Goal: Information Seeking & Learning: Learn about a topic

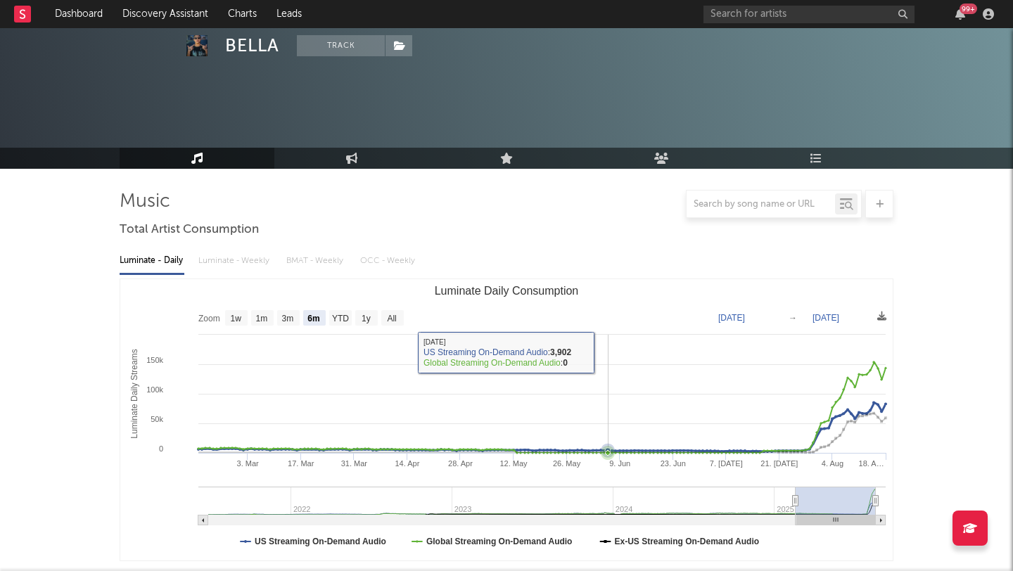
select select "6m"
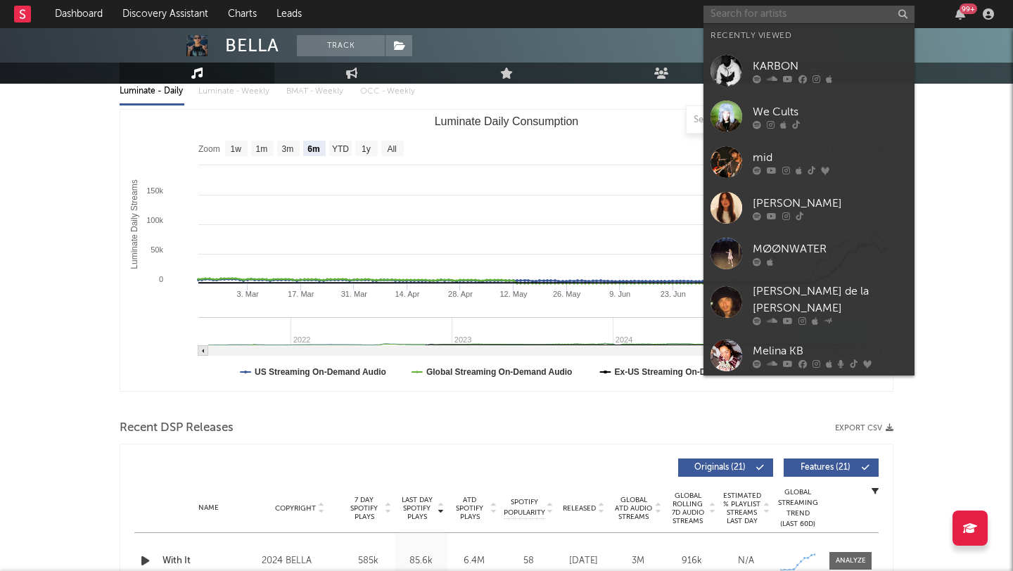
click at [735, 18] on input "text" at bounding box center [809, 15] width 211 height 18
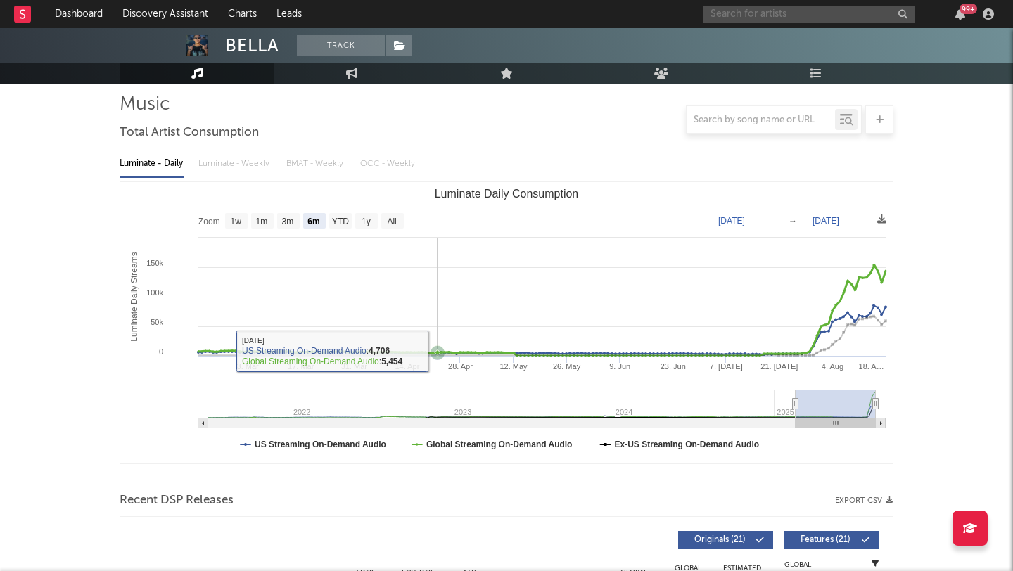
scroll to position [73, 0]
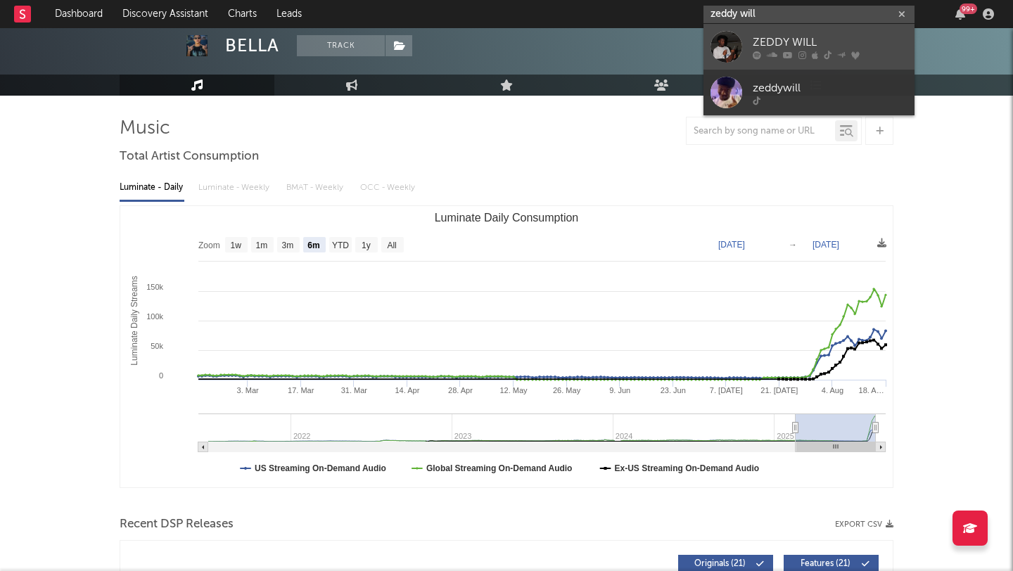
type input "zeddy will"
click at [845, 50] on div "ZEDDY WILL" at bounding box center [830, 42] width 155 height 17
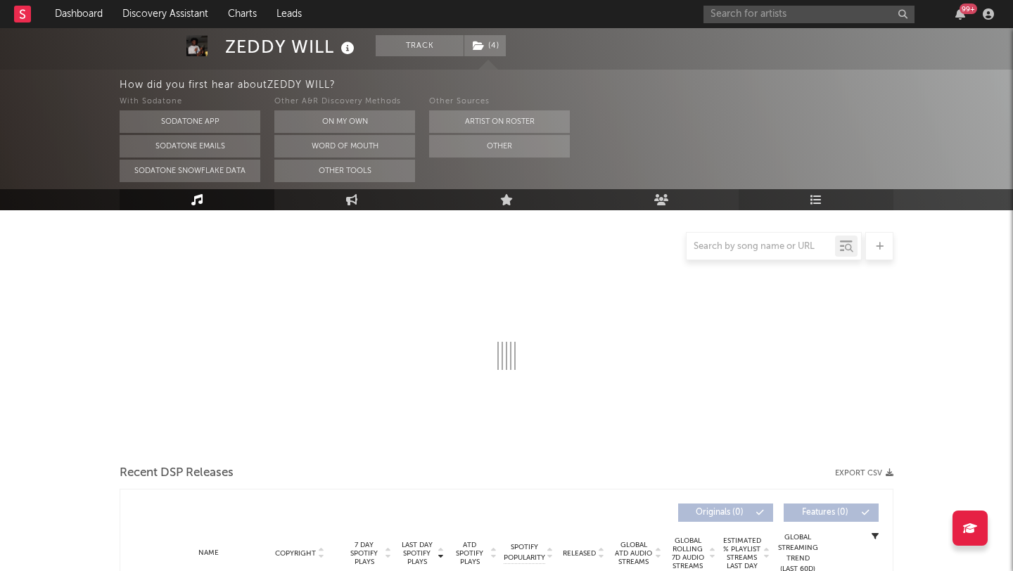
scroll to position [141, 0]
select select "6m"
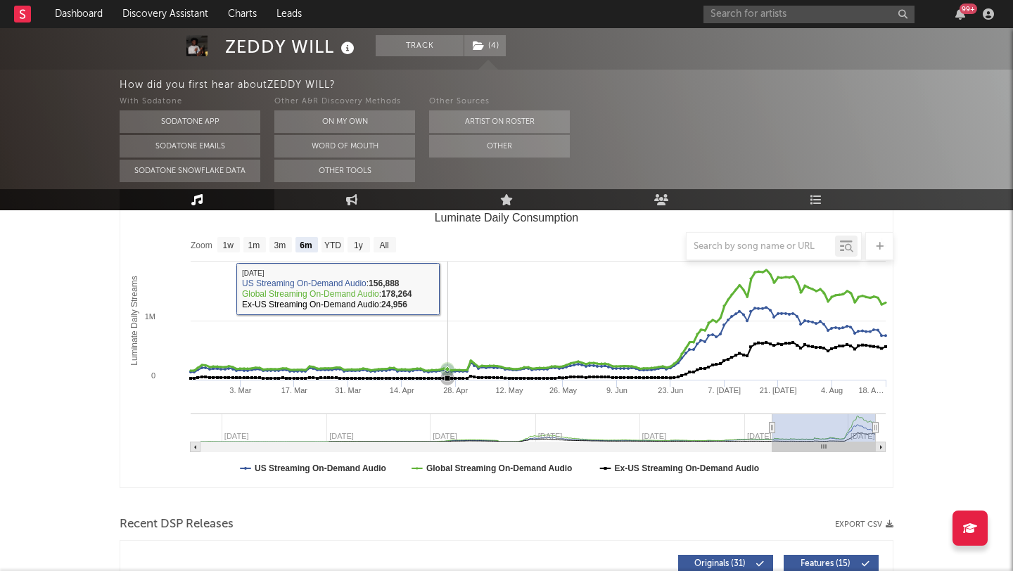
scroll to position [189, 0]
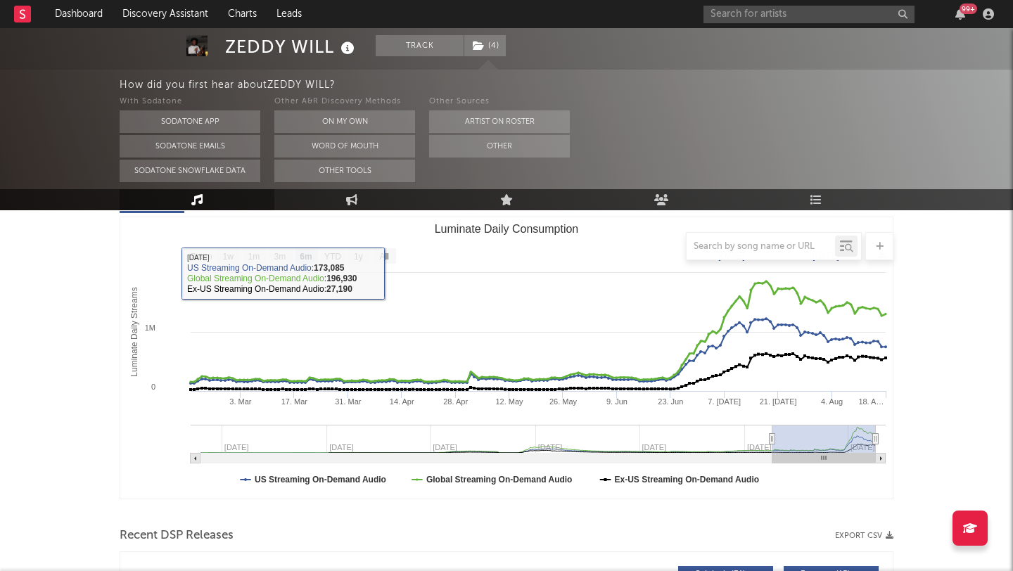
click at [379, 257] on div at bounding box center [507, 246] width 774 height 28
click at [387, 257] on div at bounding box center [507, 246] width 774 height 28
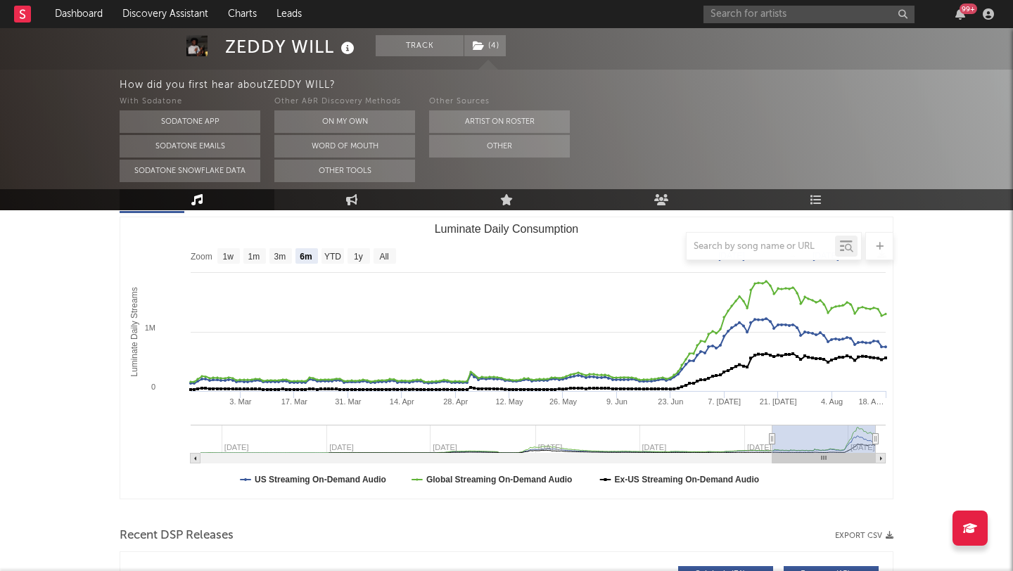
click at [393, 255] on div at bounding box center [507, 246] width 774 height 28
click at [388, 255] on div at bounding box center [507, 246] width 774 height 28
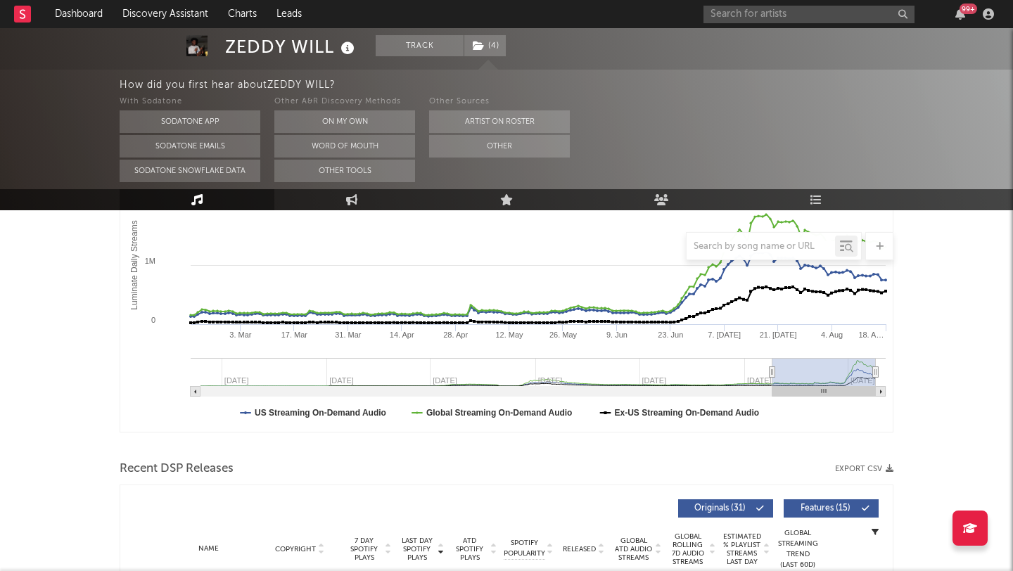
scroll to position [0, 0]
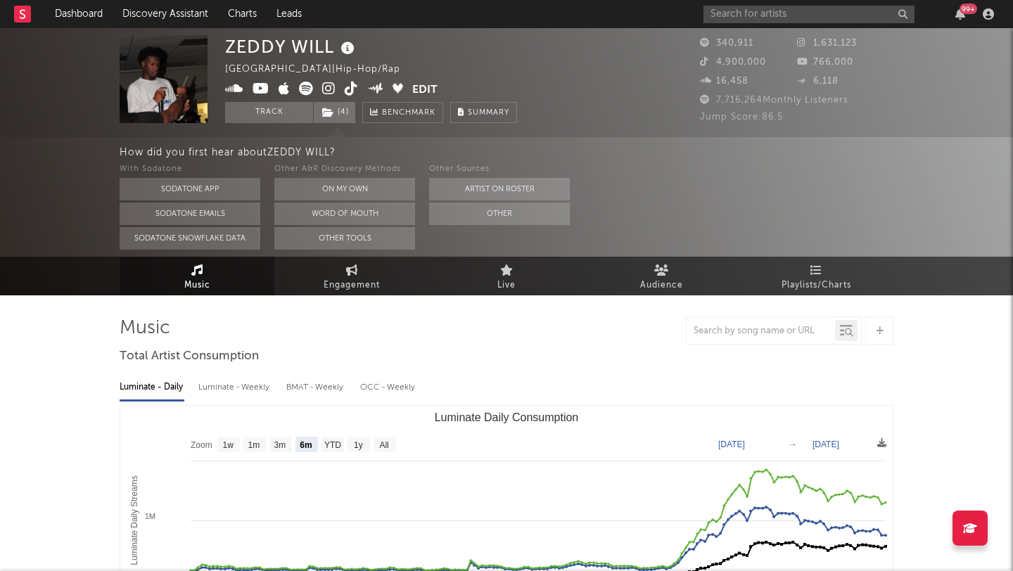
click at [327, 87] on icon at bounding box center [328, 89] width 13 height 14
click at [154, 11] on link "Discovery Assistant" at bounding box center [166, 14] width 106 height 28
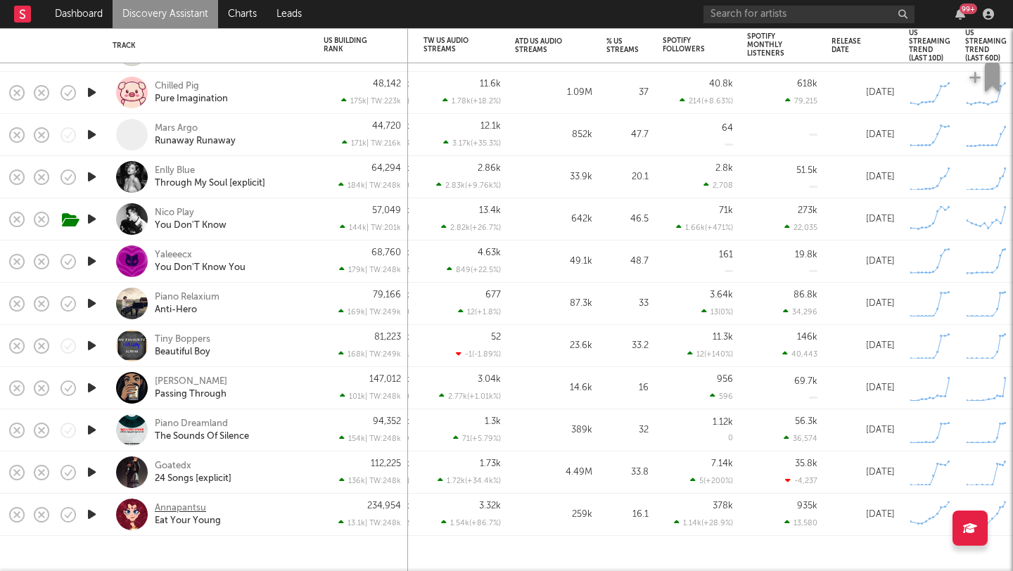
click at [189, 508] on div "Annapantsu" at bounding box center [180, 508] width 51 height 13
click at [188, 378] on div "Meraki Moon" at bounding box center [191, 382] width 72 height 13
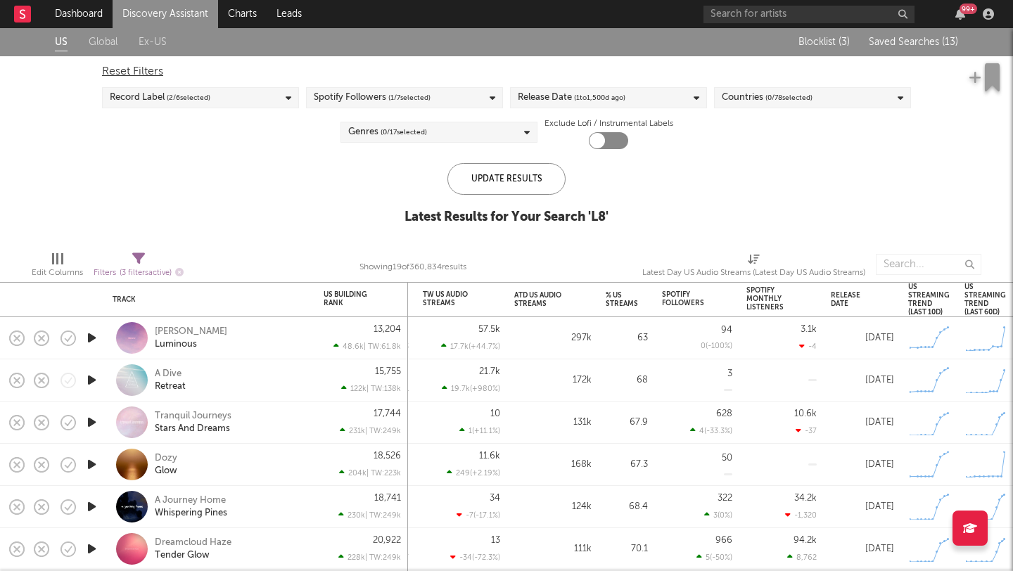
click at [900, 39] on span "Saved Searches ( 13 )" at bounding box center [913, 42] width 89 height 10
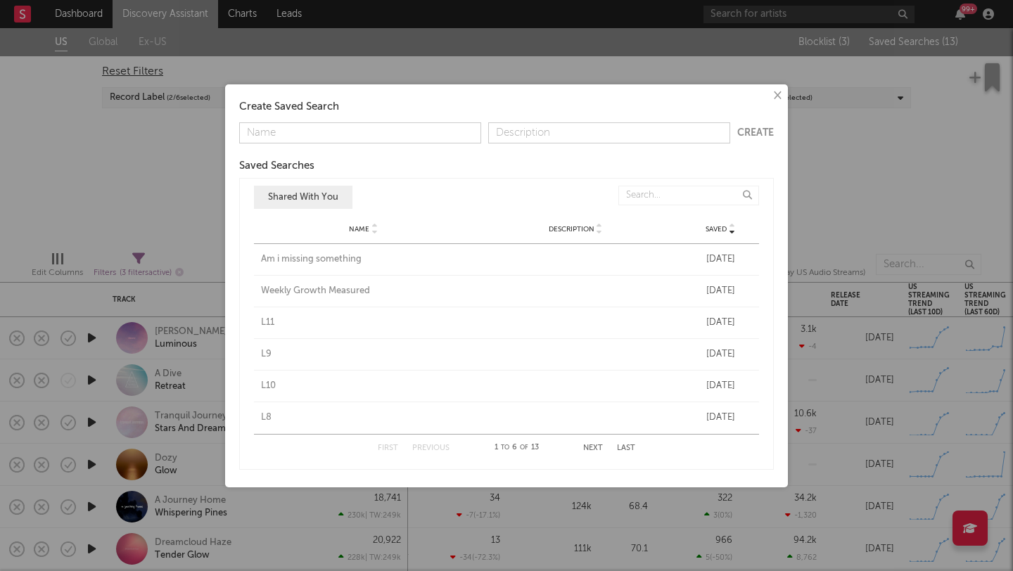
click at [597, 447] on button "Next" at bounding box center [593, 449] width 20 height 8
click at [261, 260] on div "L7" at bounding box center [363, 260] width 205 height 14
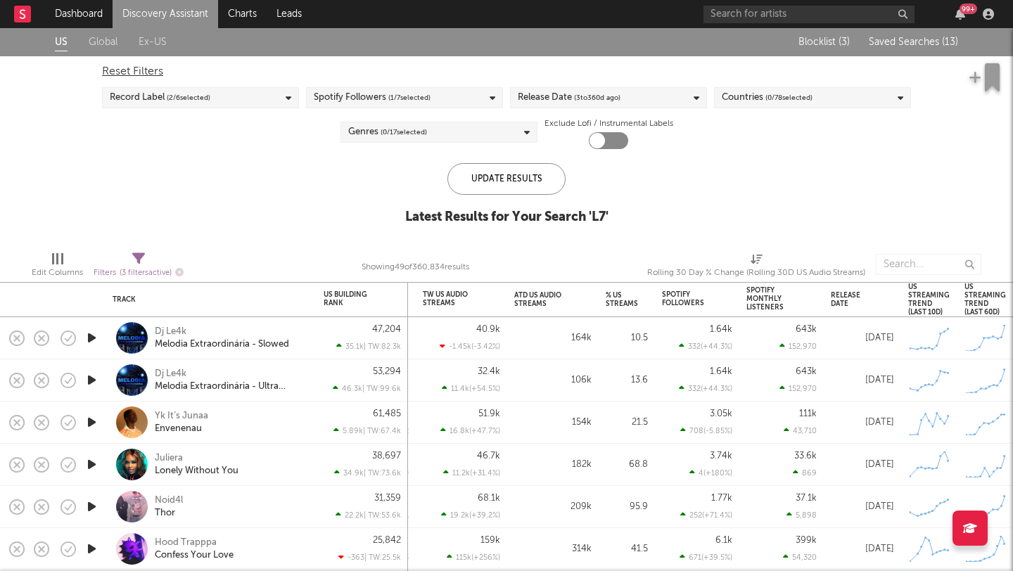
click at [929, 41] on span "Saved Searches ( 13 )" at bounding box center [913, 42] width 89 height 10
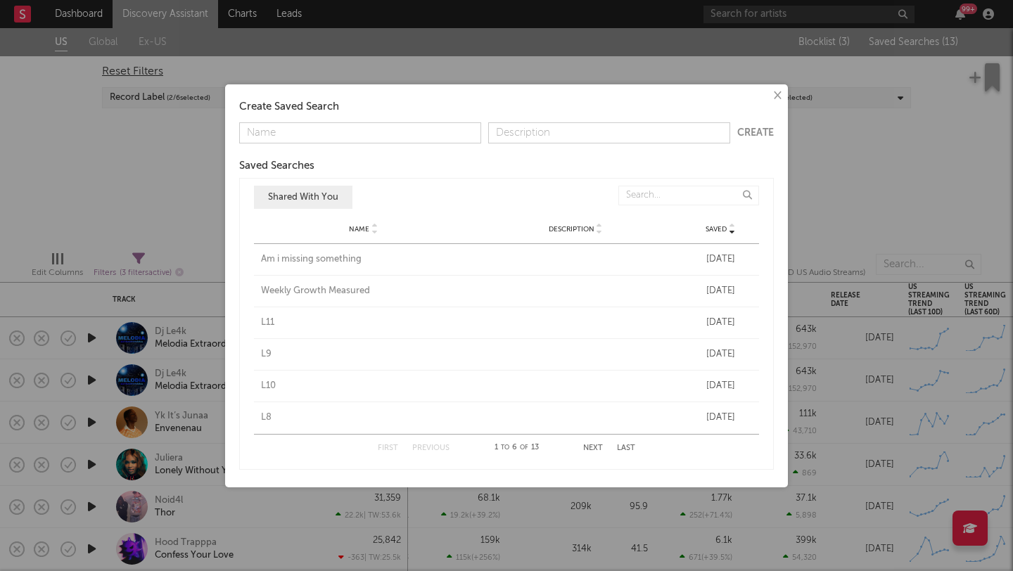
click at [589, 443] on div "First Previous 1 to 6 of 13 Next Last" at bounding box center [507, 448] width 258 height 27
click at [589, 446] on button "Next" at bounding box center [593, 449] width 20 height 8
click at [269, 288] on div "L6" at bounding box center [363, 291] width 205 height 14
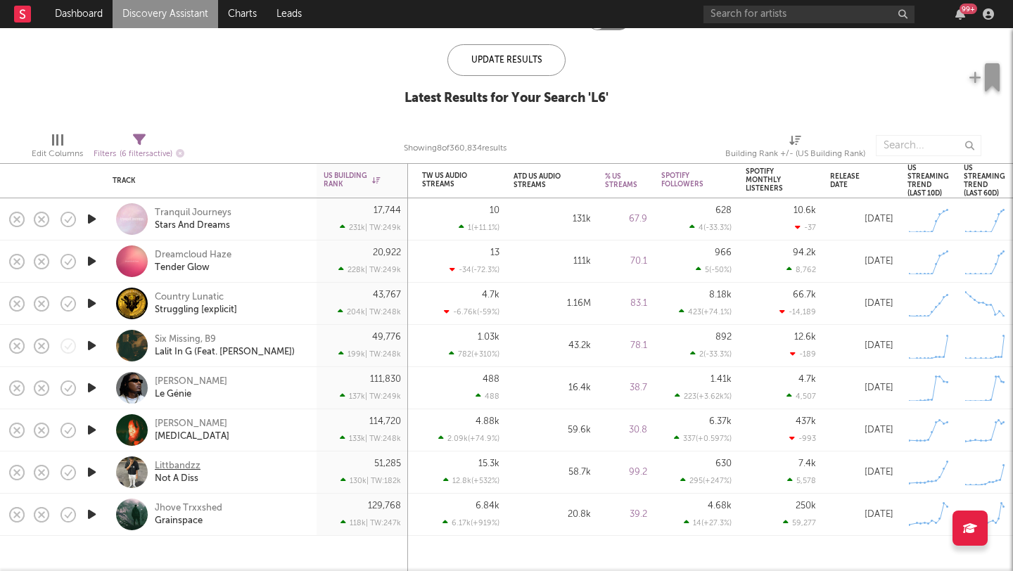
click at [184, 464] on div "Littbandzz" at bounding box center [178, 466] width 46 height 13
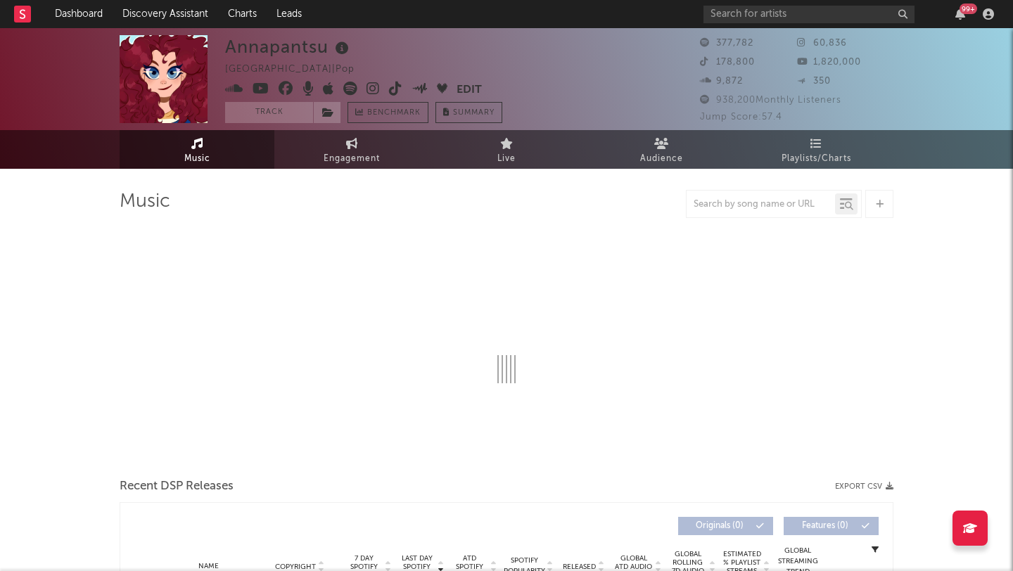
select select "6m"
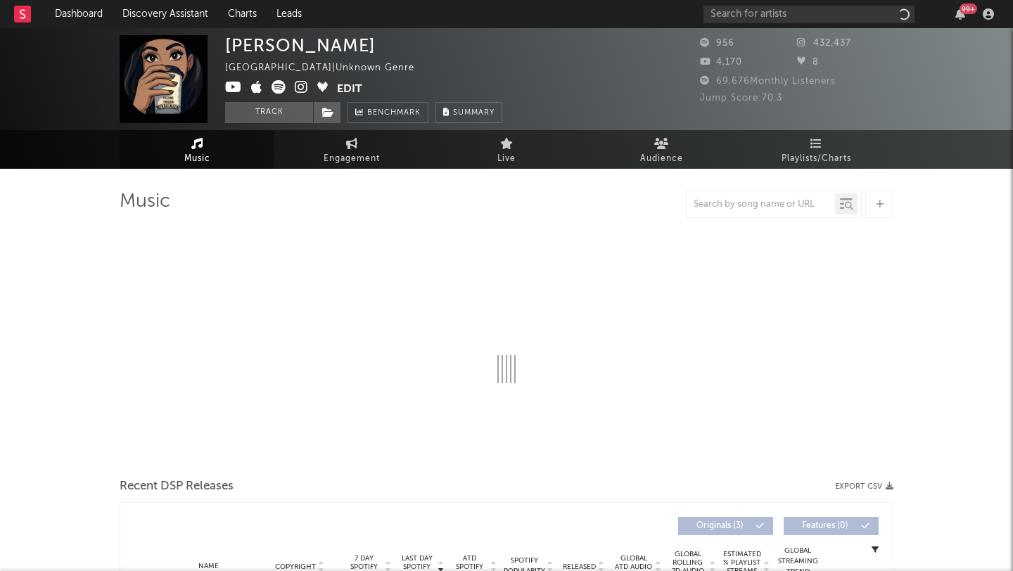
select select "1w"
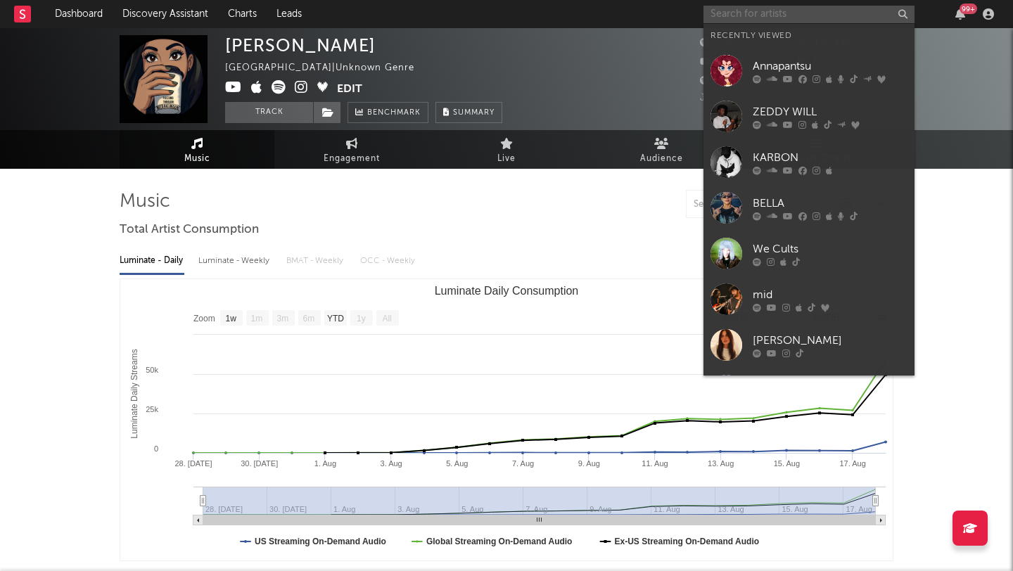
click at [774, 6] on input "text" at bounding box center [809, 15] width 211 height 18
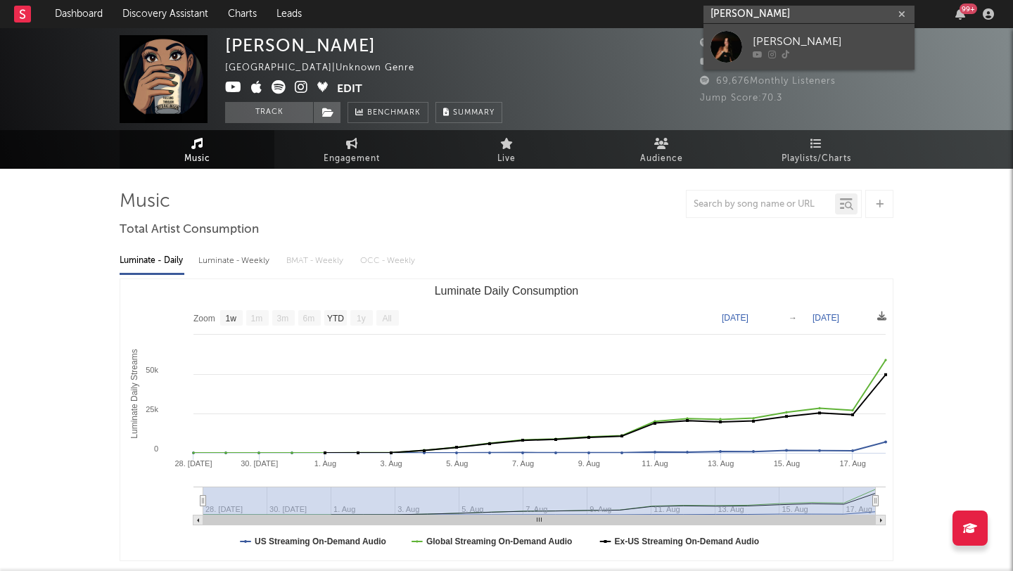
type input "hailey picardi"
click at [790, 42] on div "hailey picardi" at bounding box center [830, 42] width 155 height 17
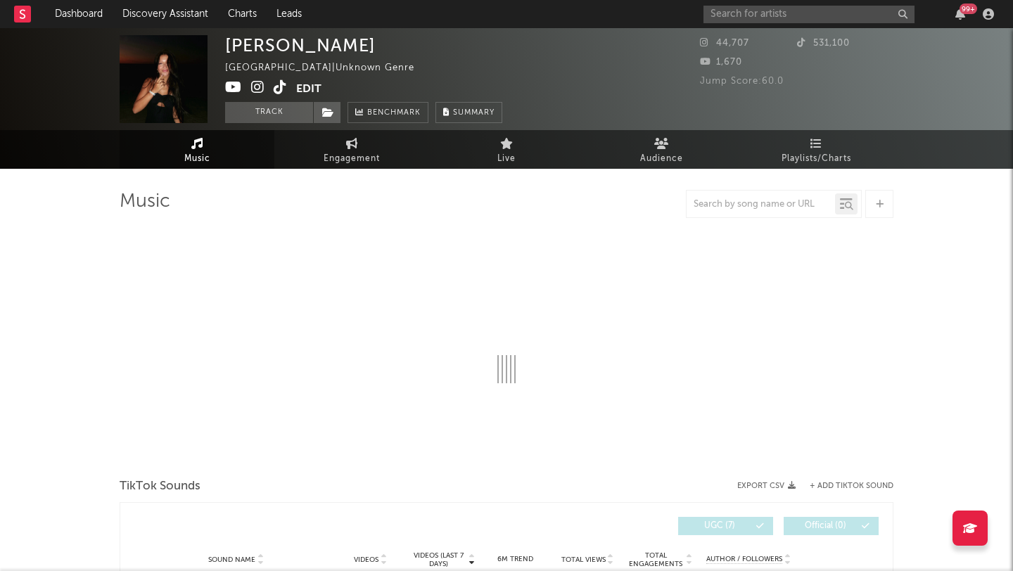
select select "1w"
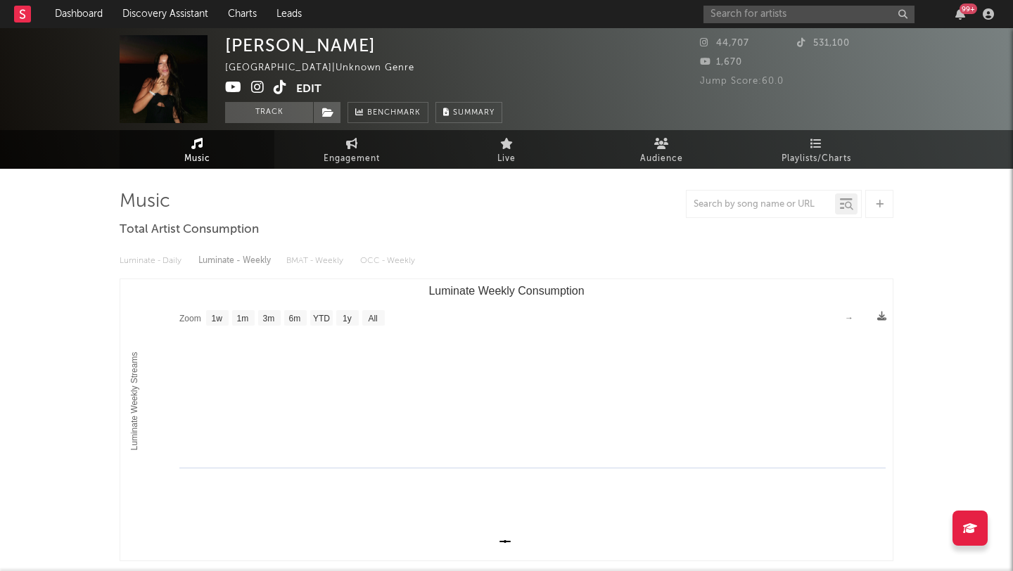
click at [357, 148] on icon at bounding box center [352, 143] width 12 height 11
select select "1w"
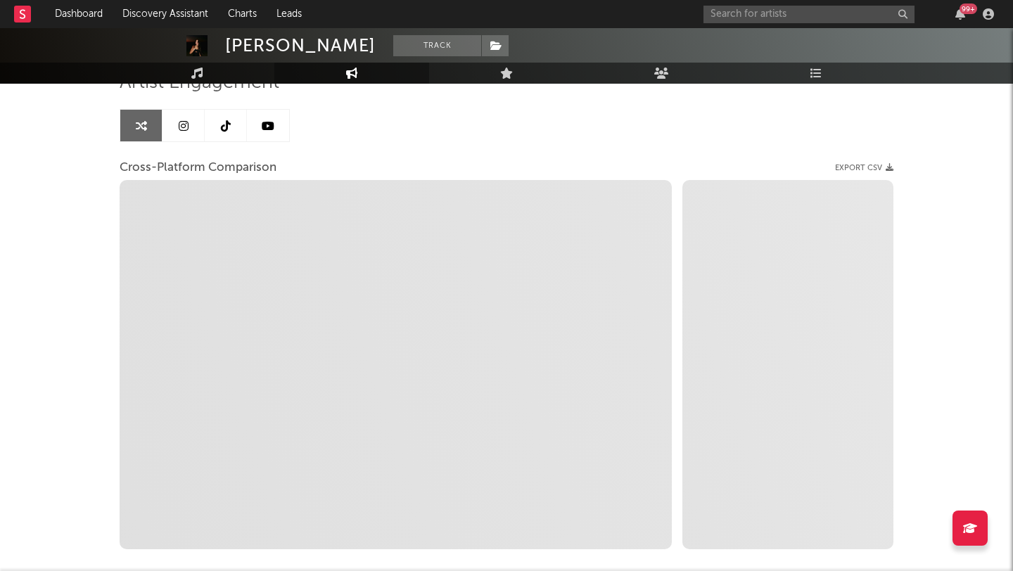
scroll to position [145, 0]
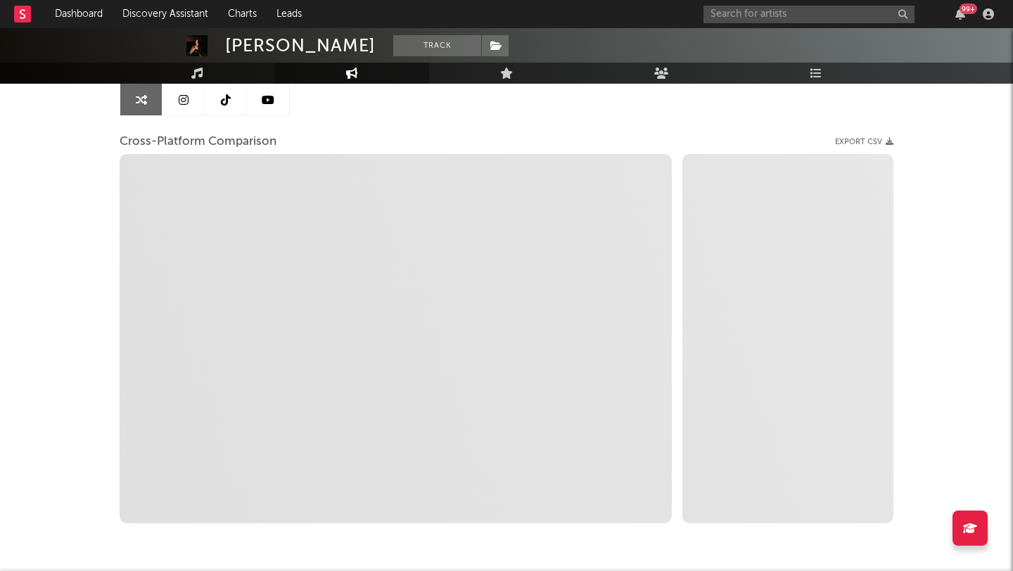
select select "1m"
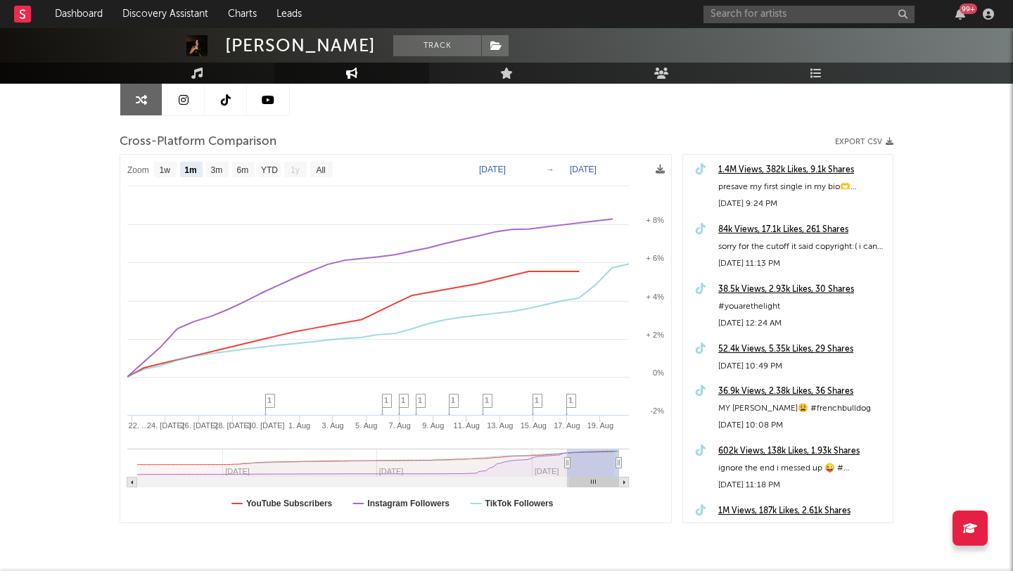
scroll to position [0, 0]
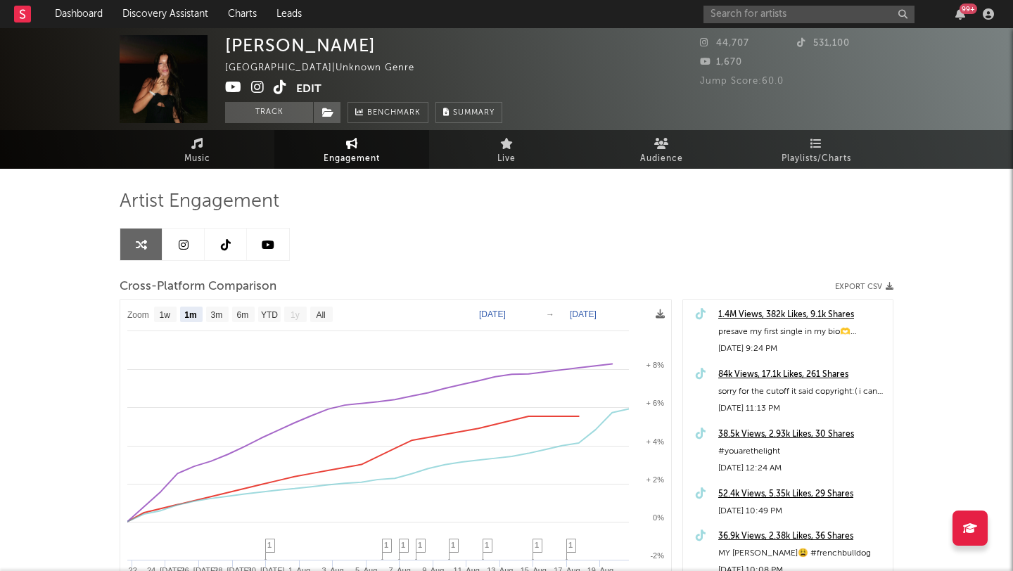
click at [276, 91] on icon at bounding box center [280, 87] width 13 height 14
click at [239, 25] on link "Charts" at bounding box center [242, 14] width 49 height 28
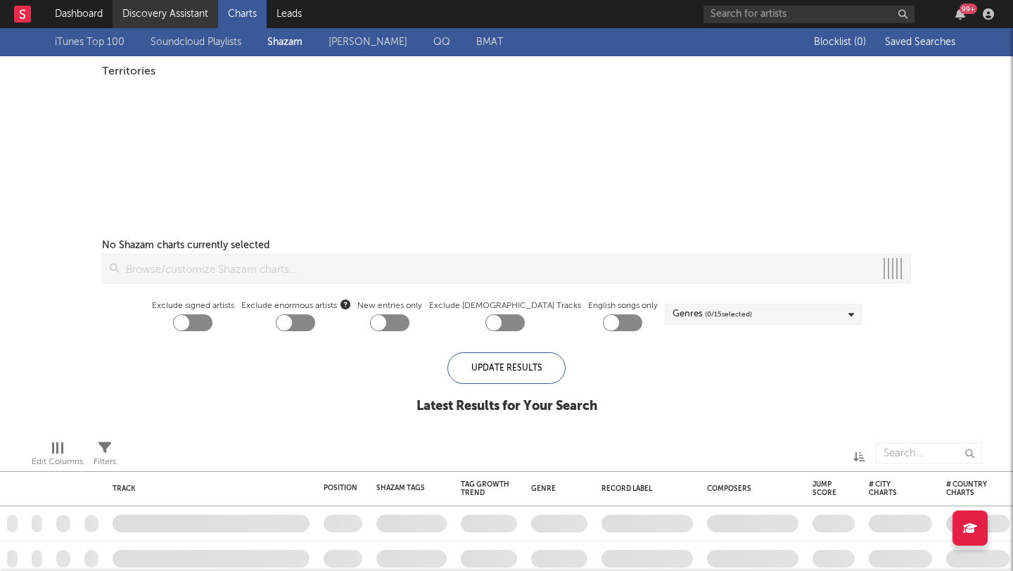
checkbox input "true"
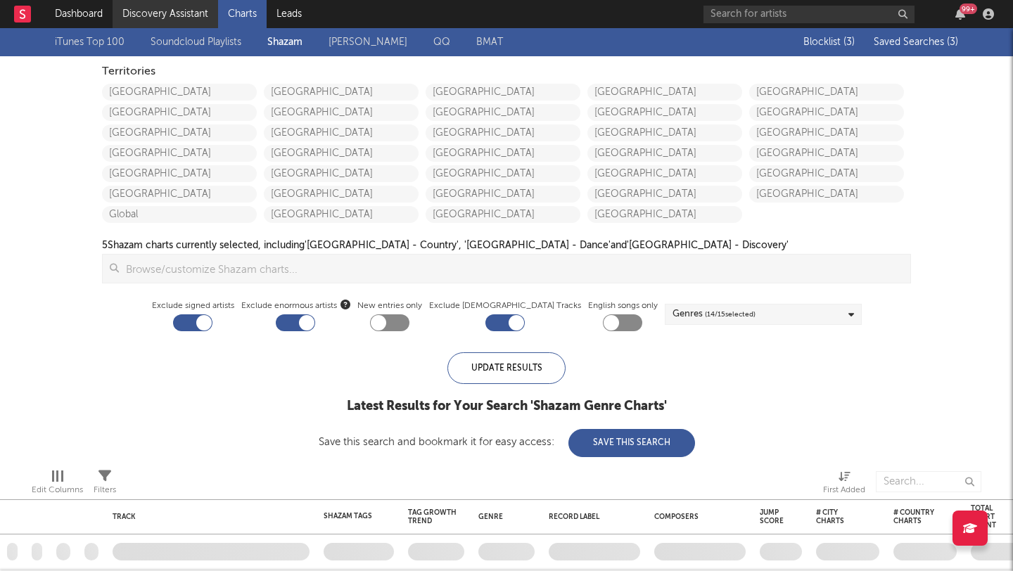
click at [167, 15] on link "Discovery Assistant" at bounding box center [166, 14] width 106 height 28
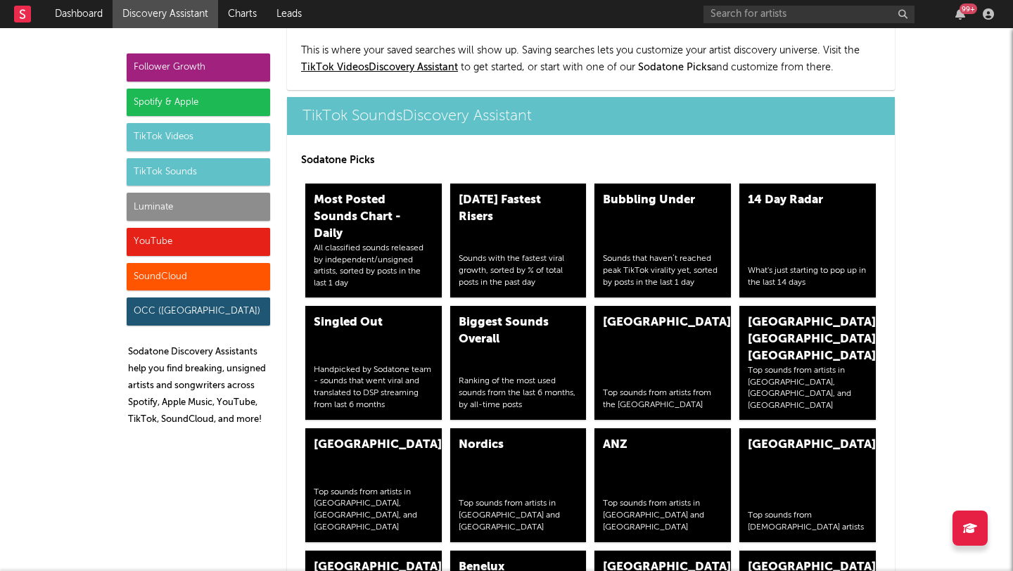
scroll to position [5247, 0]
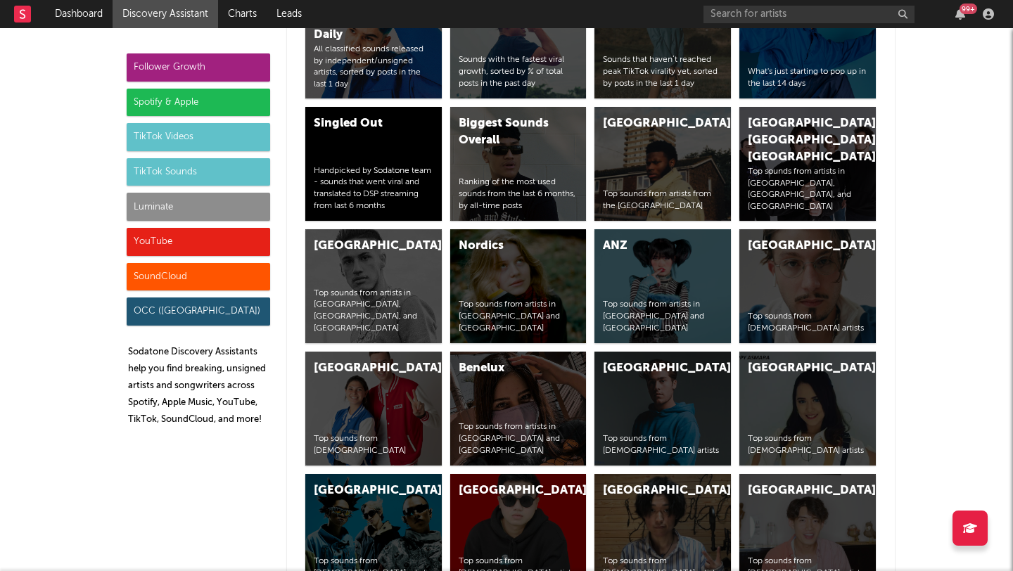
click at [163, 198] on div "Luminate" at bounding box center [199, 207] width 144 height 28
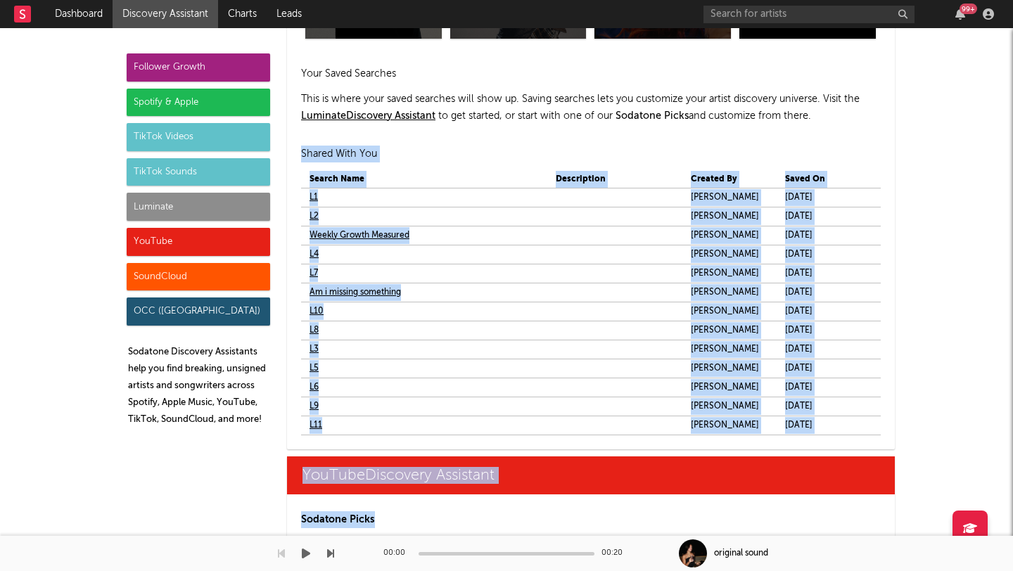
scroll to position [8285, 0]
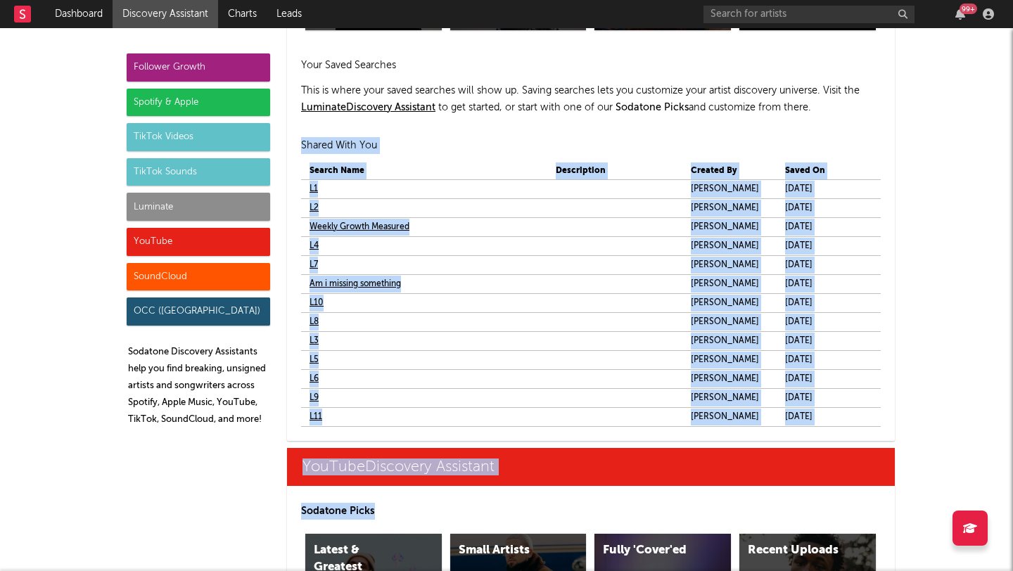
drag, startPoint x: 317, startPoint y: 349, endPoint x: 825, endPoint y: 422, distance: 513.3
click at [825, 422] on div "Your Saved Searches This is where your saved searches will show up. Saving sear…" at bounding box center [591, 249] width 608 height 384
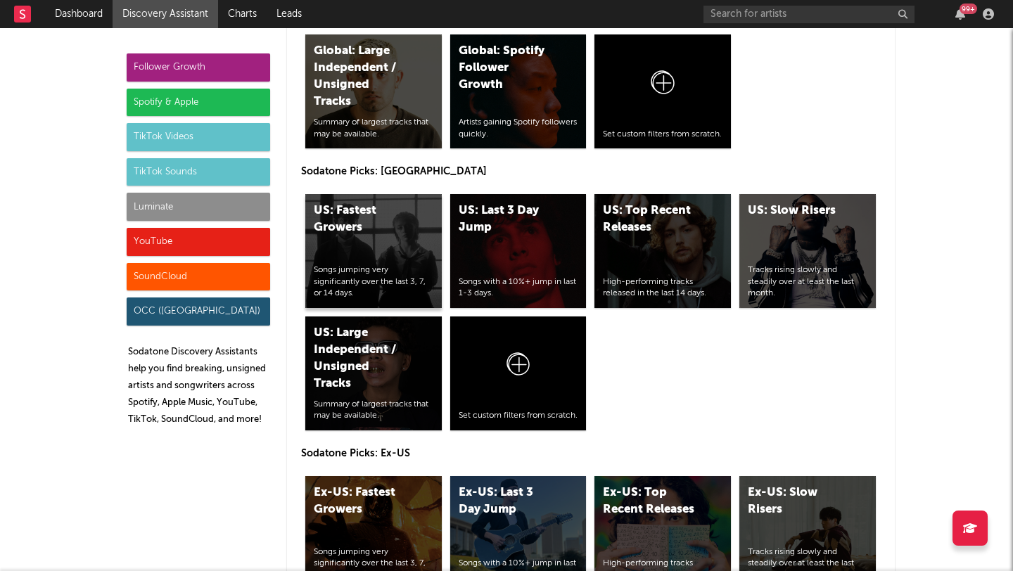
scroll to position [6795, 0]
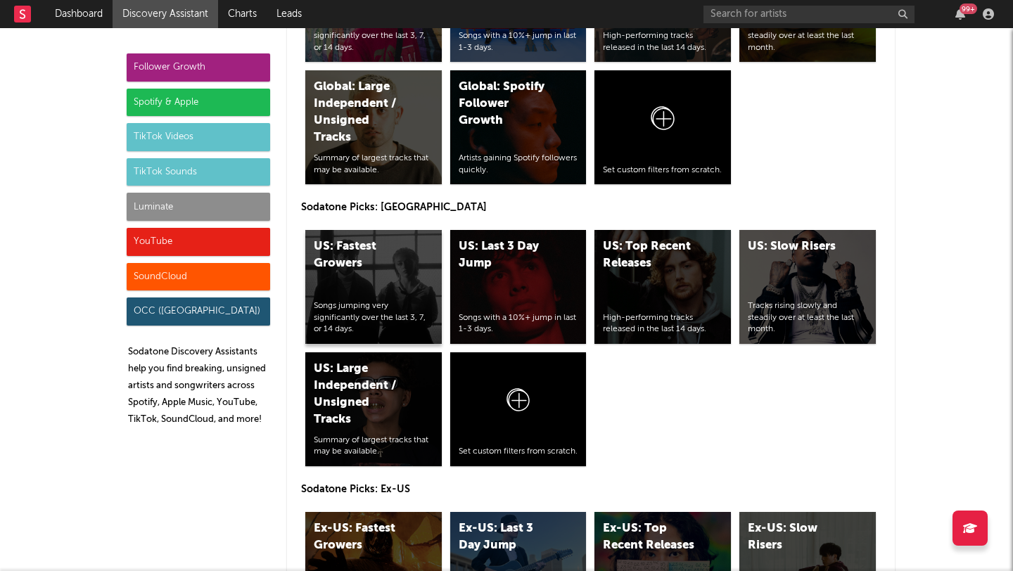
click at [355, 268] on div "US: Fastest Growers" at bounding box center [362, 256] width 96 height 34
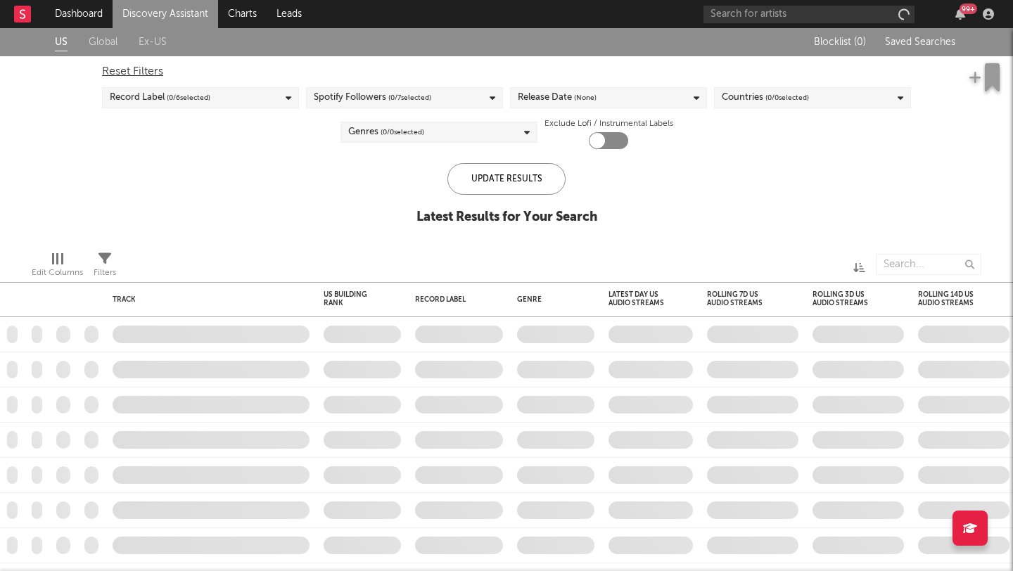
checkbox input "true"
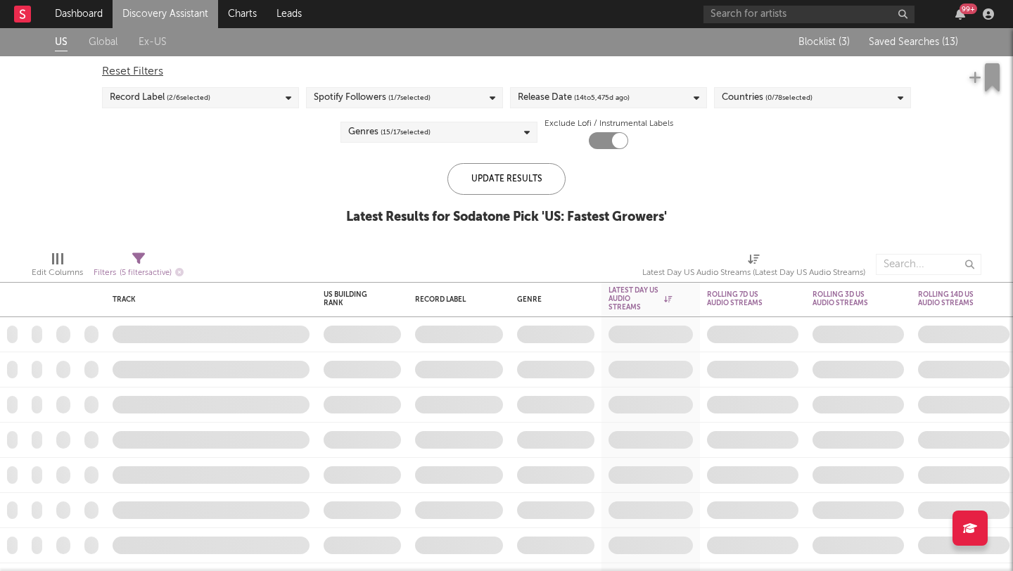
click at [924, 45] on span "Saved Searches ( 13 )" at bounding box center [913, 42] width 89 height 10
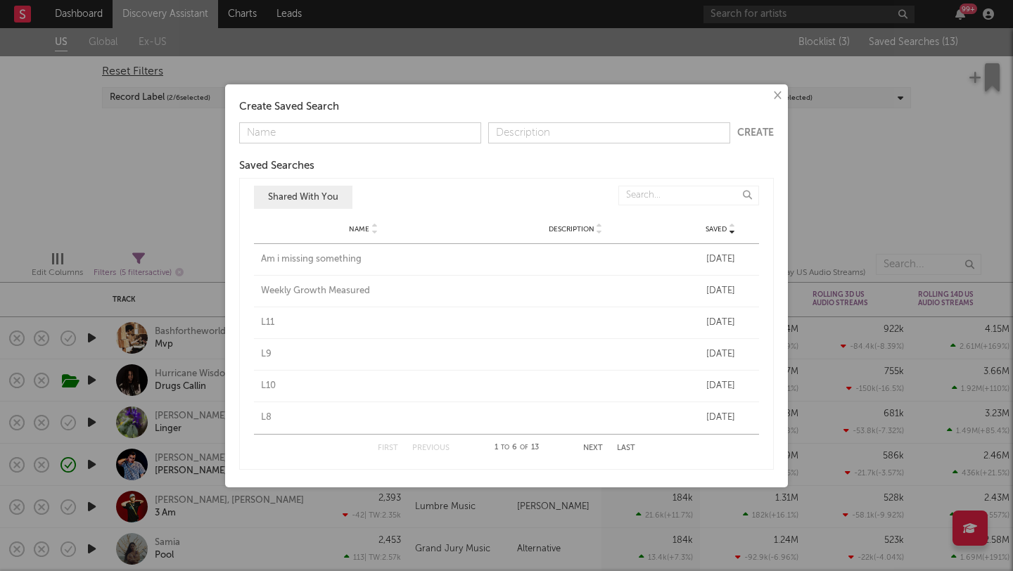
click at [591, 445] on button "Next" at bounding box center [593, 449] width 20 height 8
click at [106, 205] on div "× Create Saved Search Create Saved Searches Saved Name Description Saved Shared…" at bounding box center [506, 285] width 1013 height 571
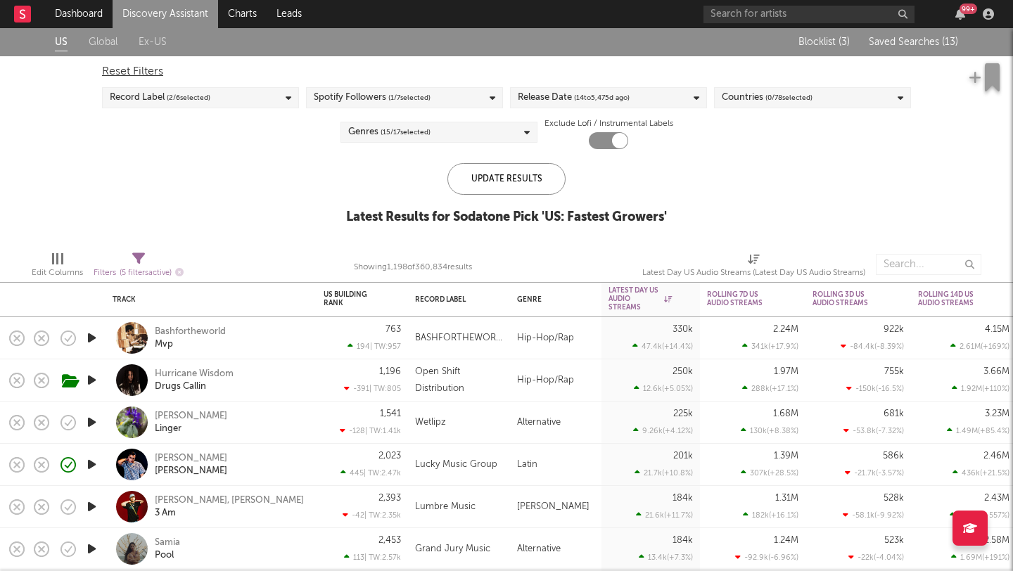
select select "or"
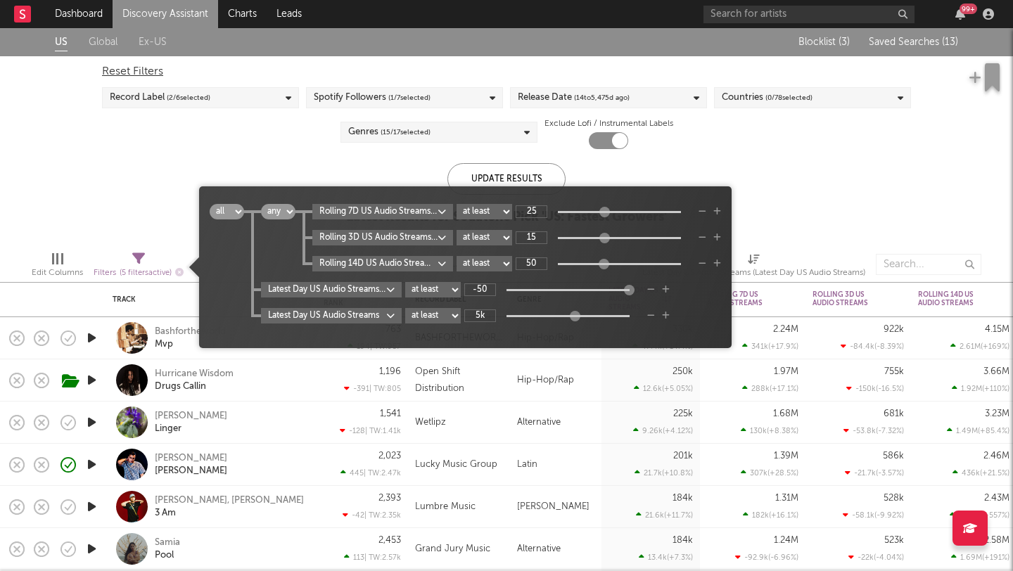
click at [134, 256] on icon at bounding box center [138, 259] width 13 height 13
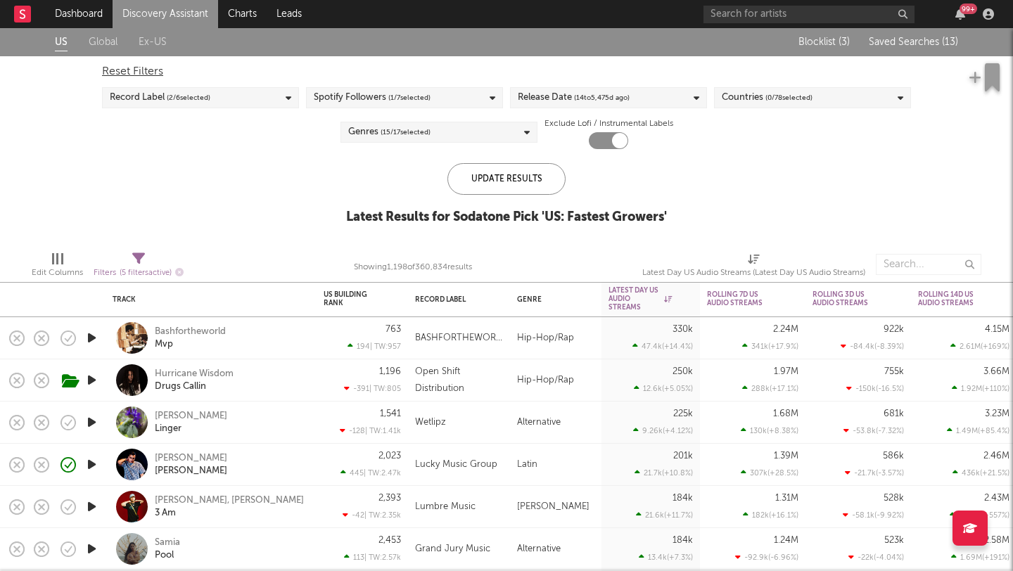
drag, startPoint x: 743, startPoint y: 333, endPoint x: 578, endPoint y: 174, distance: 229.5
click at [578, 174] on div "Track US Building Rank This Week Rank Building Rank +/- Record Label Genre Late…" at bounding box center [506, 299] width 1013 height 543
click at [134, 254] on icon at bounding box center [138, 259] width 13 height 13
select select "or"
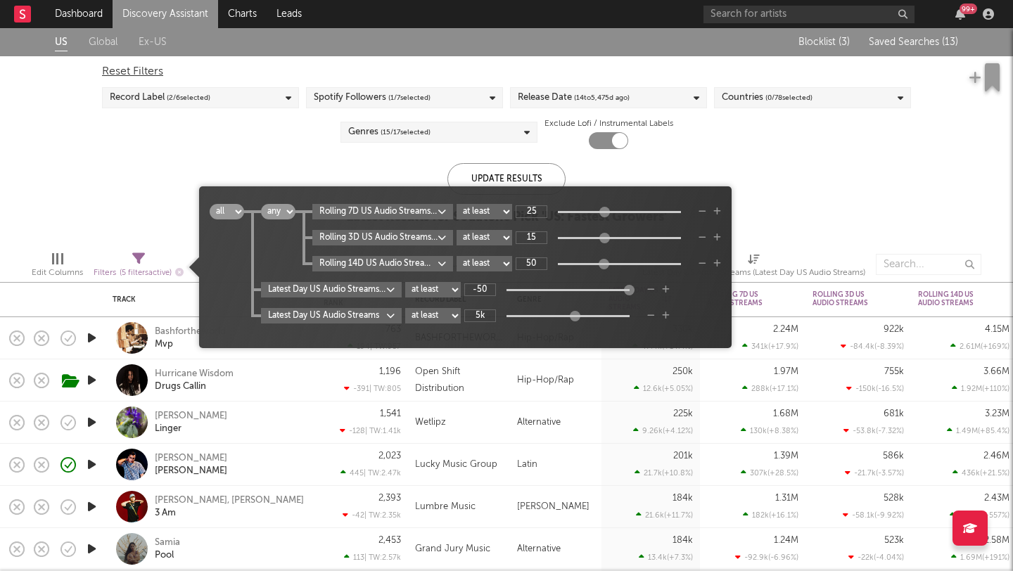
click at [853, 201] on div "US Global Ex-US Blocklist ( 3 ) Saved Searches ( 13 ) Reset Filters Record Labe…" at bounding box center [506, 134] width 1013 height 212
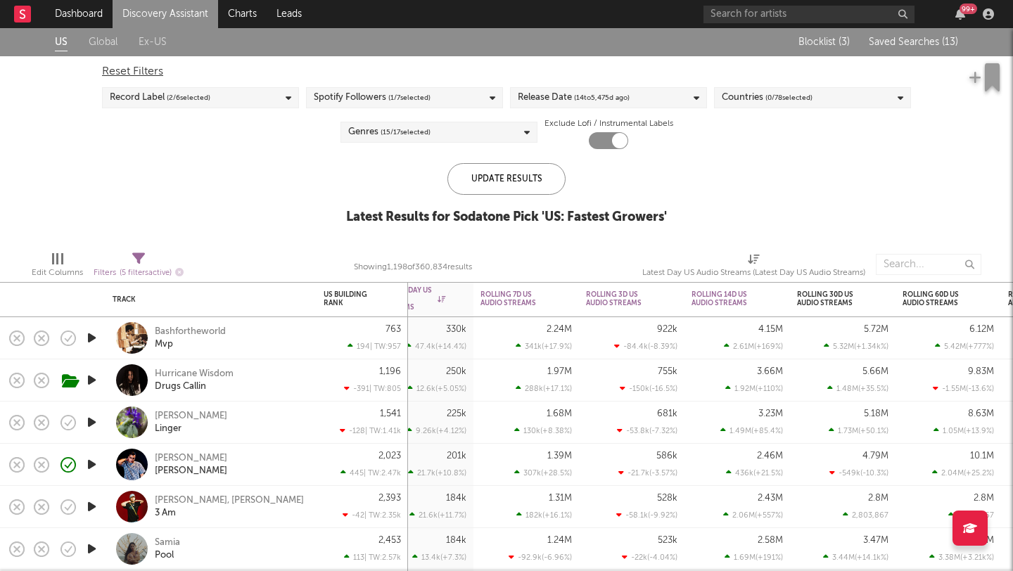
click at [180, 12] on link "Discovery Assistant" at bounding box center [166, 14] width 106 height 28
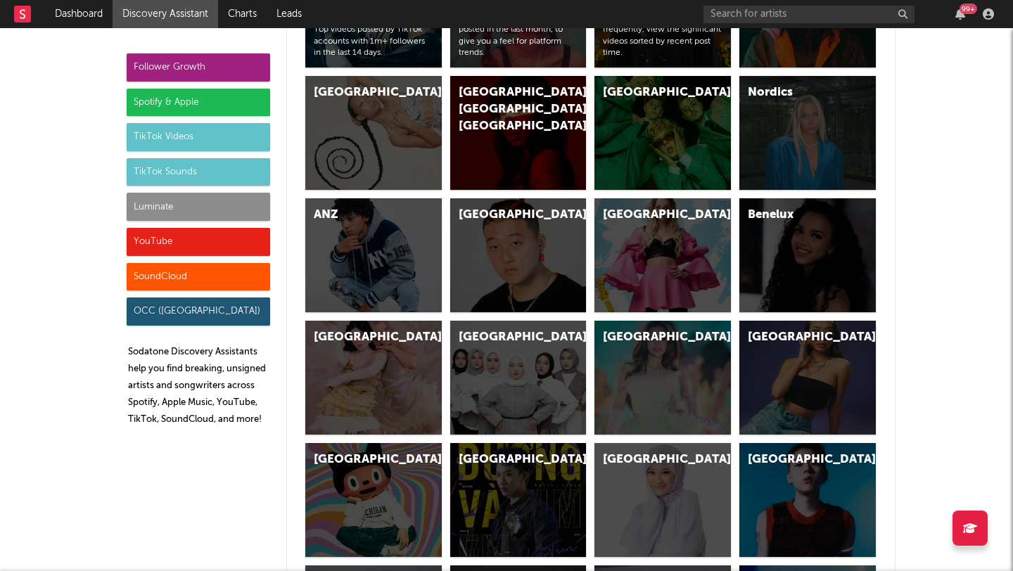
click at [218, 208] on div "Luminate" at bounding box center [199, 207] width 144 height 28
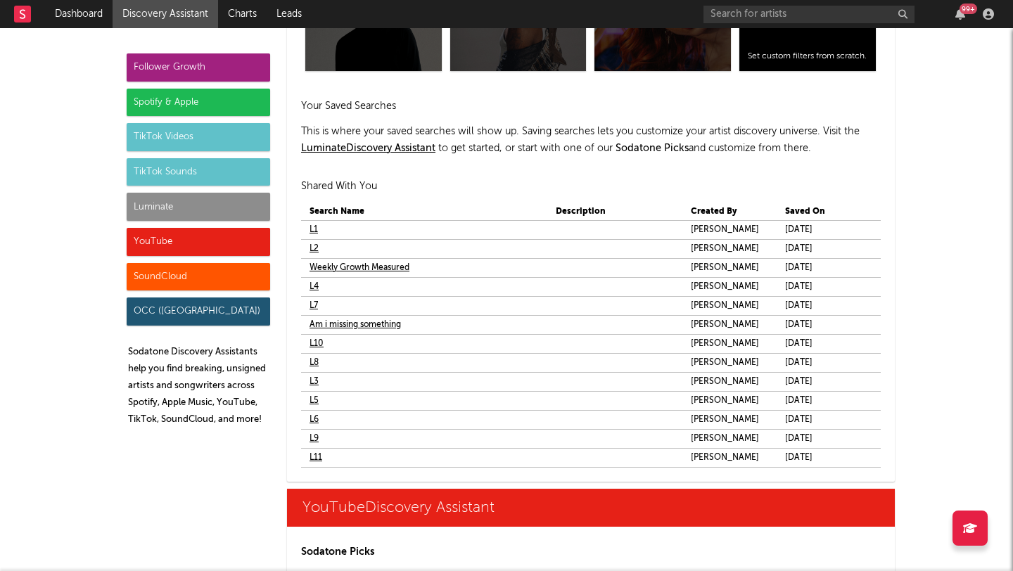
scroll to position [8245, 0]
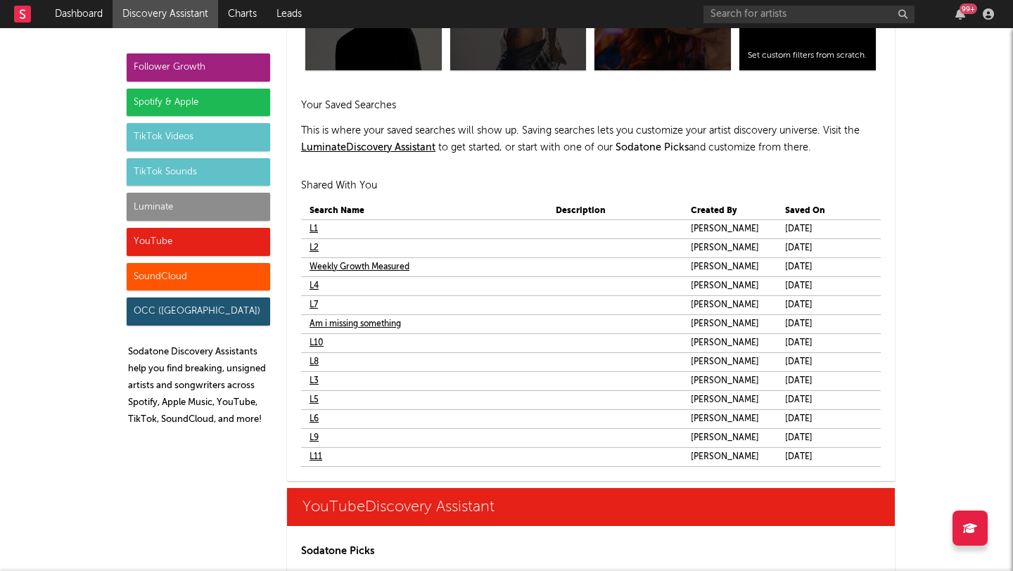
click at [312, 229] on link "L1" at bounding box center [314, 229] width 8 height 17
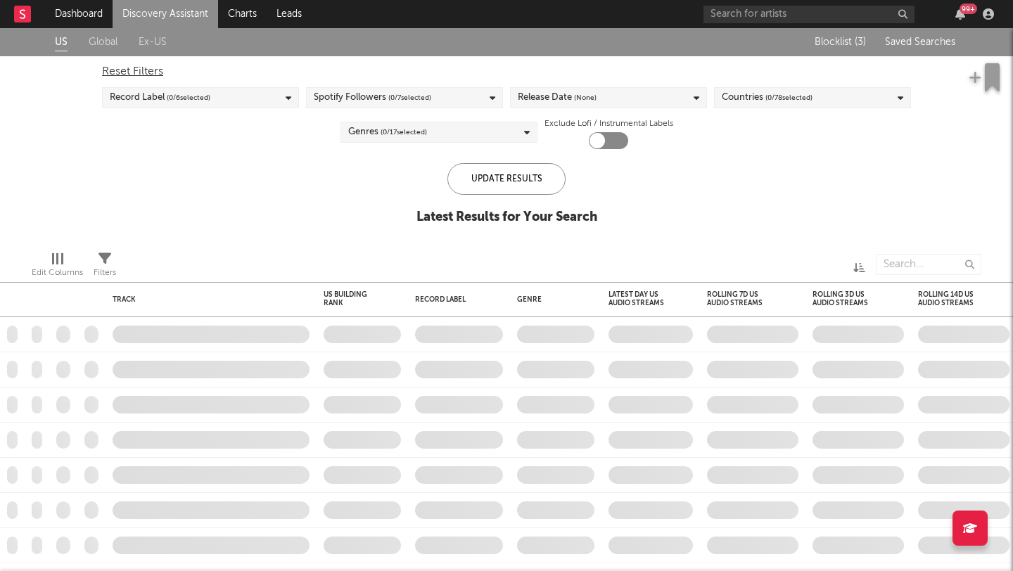
checkbox input "true"
click at [921, 49] on div "Blocklist ( 3 ) Saved Searches ( 13 )" at bounding box center [871, 42] width 176 height 28
click at [921, 42] on span "Saved Searches ( 13 )" at bounding box center [913, 42] width 89 height 10
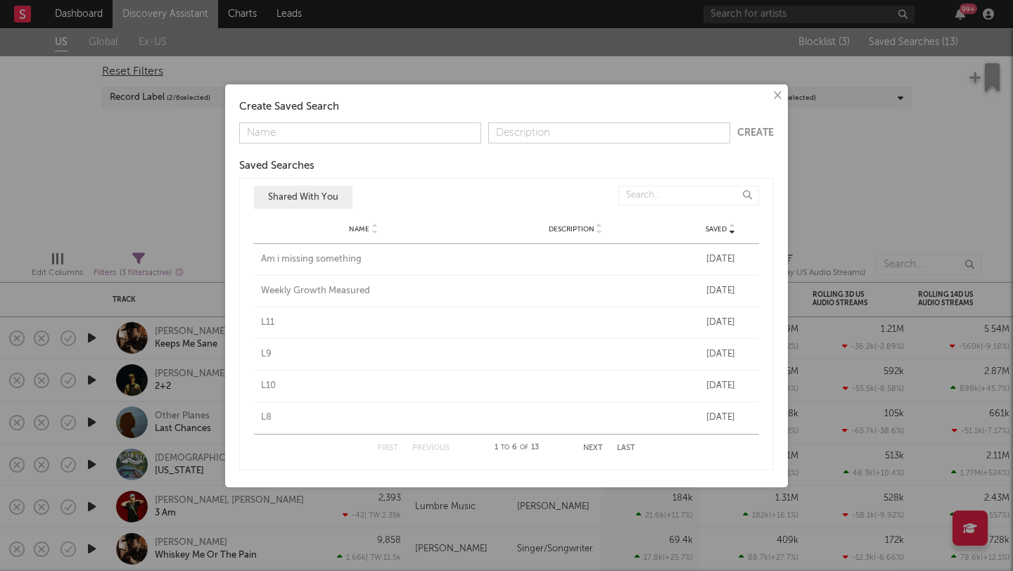
click at [897, 149] on div "× Create Saved Search Create Saved Searches Saved Name Description Saved Shared…" at bounding box center [506, 285] width 1013 height 571
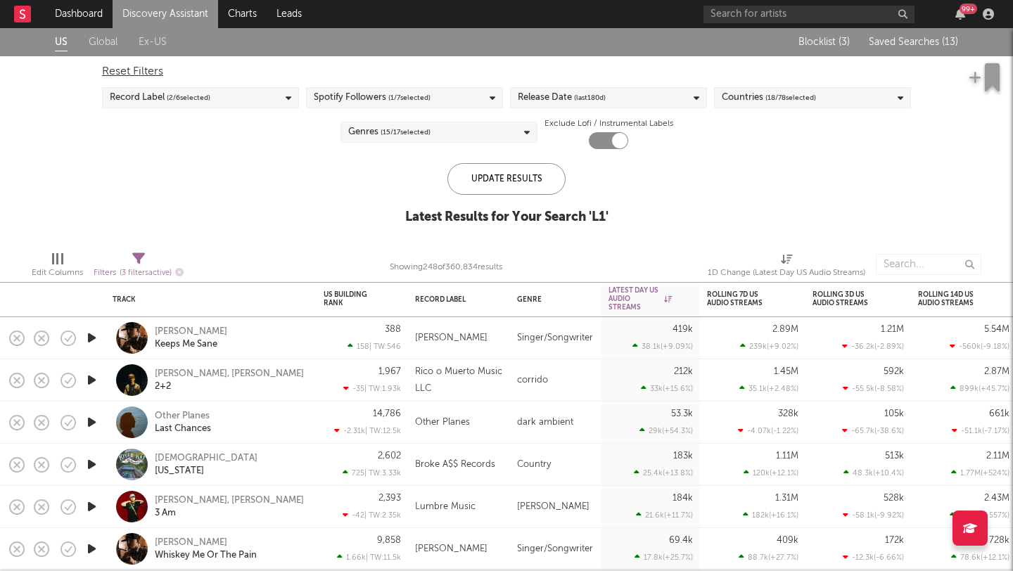
click at [890, 50] on div "Blocklist ( 3 ) Saved Searches ( 13 )" at bounding box center [871, 42] width 176 height 28
click at [890, 46] on span "Saved Searches ( 13 )" at bounding box center [913, 42] width 89 height 10
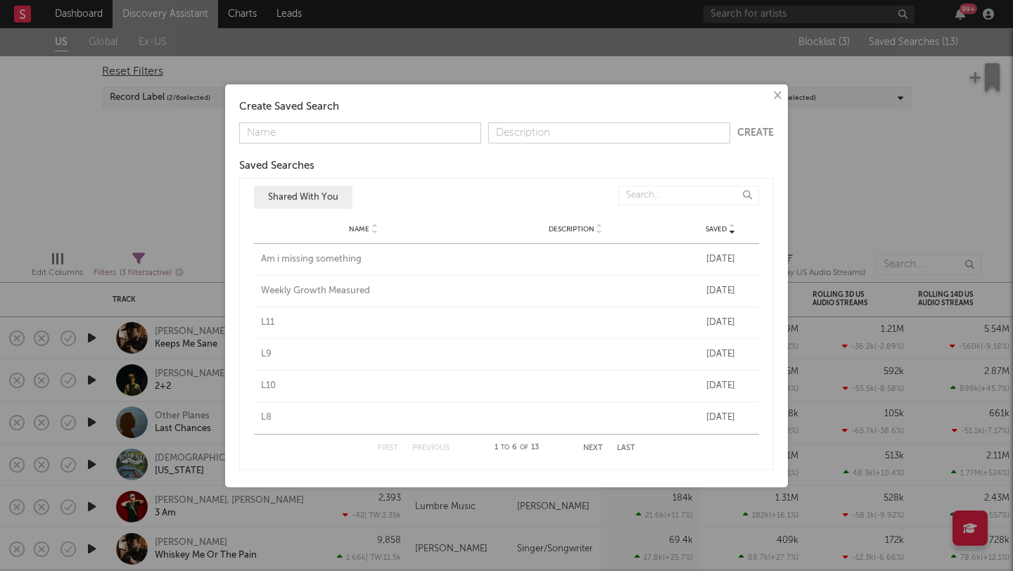
click at [590, 441] on div "First Previous 1 to 6 of 13 Next Last" at bounding box center [507, 448] width 258 height 27
click at [590, 445] on button "Next" at bounding box center [593, 449] width 20 height 8
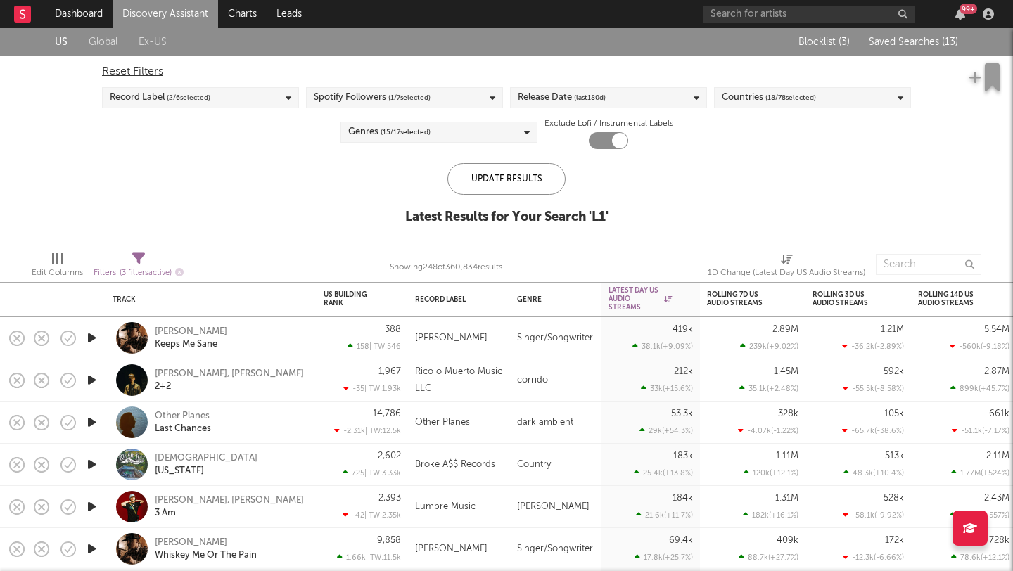
click at [837, 205] on div "× Create Saved Search Create Saved Searches Saved Name Description Saved Shared…" at bounding box center [506, 285] width 1013 height 571
click at [887, 45] on span "Saved Searches ( 13 )" at bounding box center [913, 42] width 89 height 10
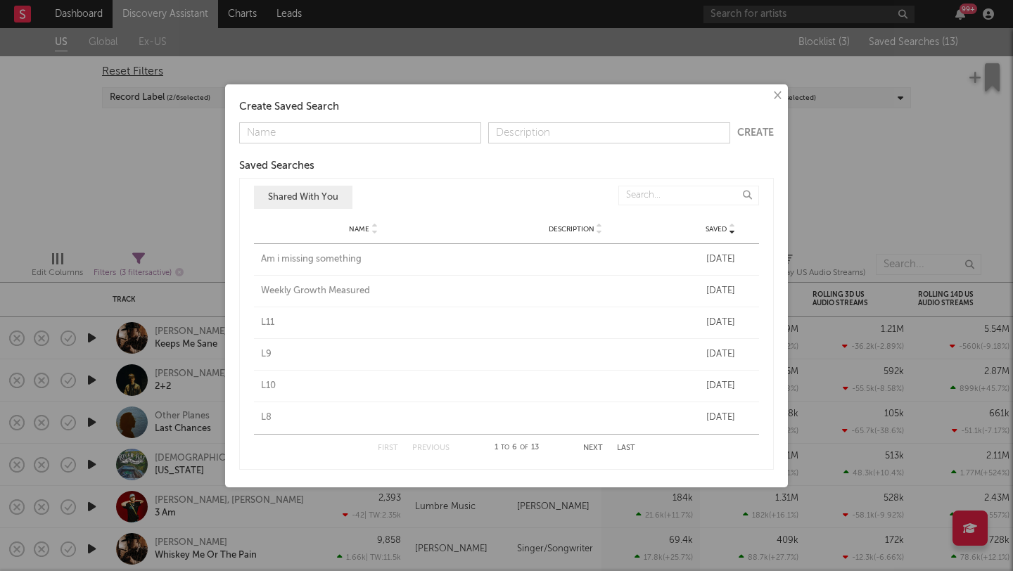
click at [725, 260] on div "Dec 4, 2024" at bounding box center [720, 260] width 70 height 14
click at [920, 158] on div "× Create Saved Search Create Saved Searches Saved Name Description Saved Shared…" at bounding box center [506, 285] width 1013 height 571
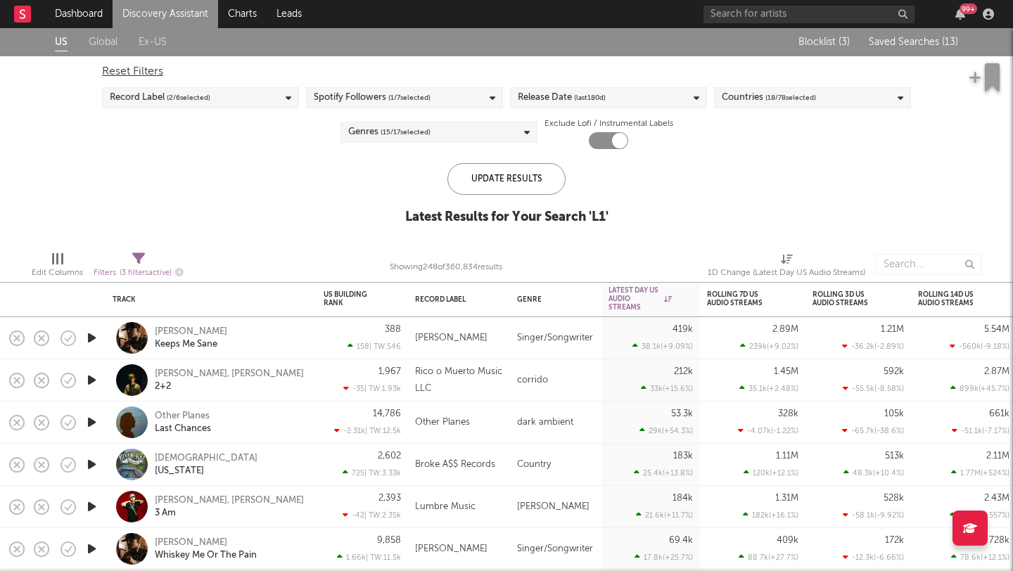
click at [170, 4] on link "Discovery Assistant" at bounding box center [166, 14] width 106 height 28
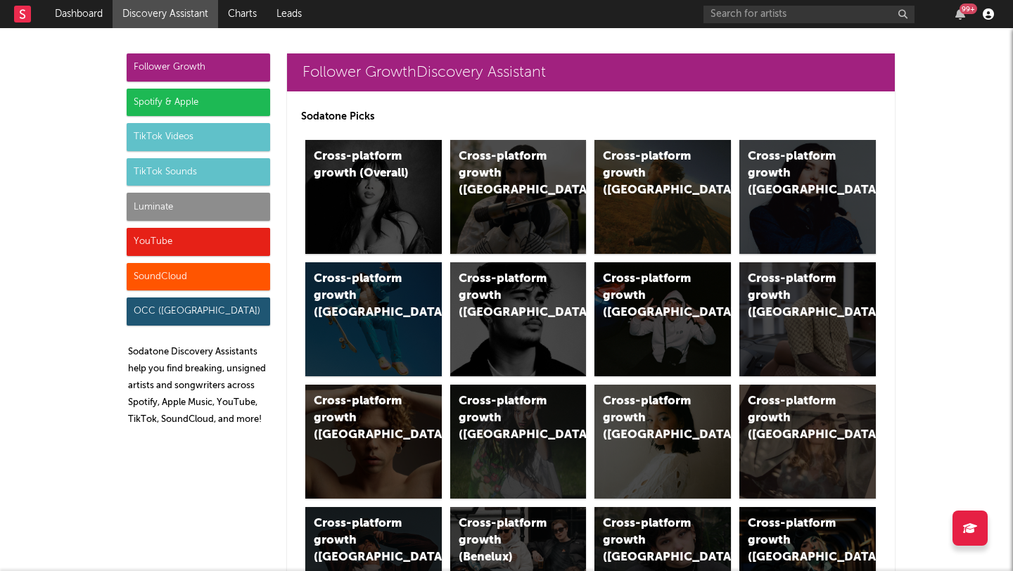
click at [991, 14] on icon "button" at bounding box center [988, 13] width 11 height 11
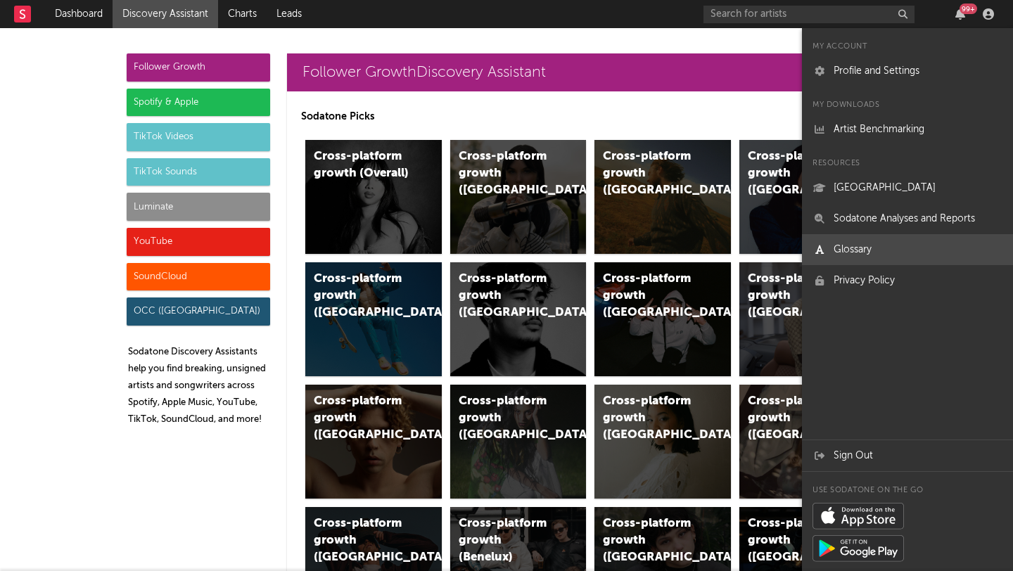
click at [863, 248] on link "Glossary" at bounding box center [907, 249] width 211 height 31
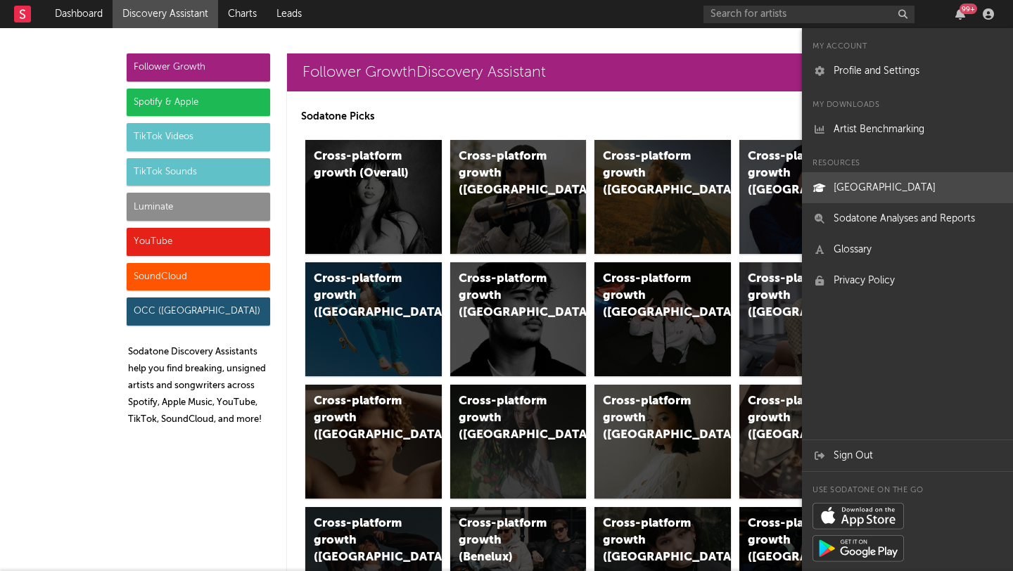
click at [886, 187] on link "[GEOGRAPHIC_DATA]" at bounding box center [907, 187] width 211 height 31
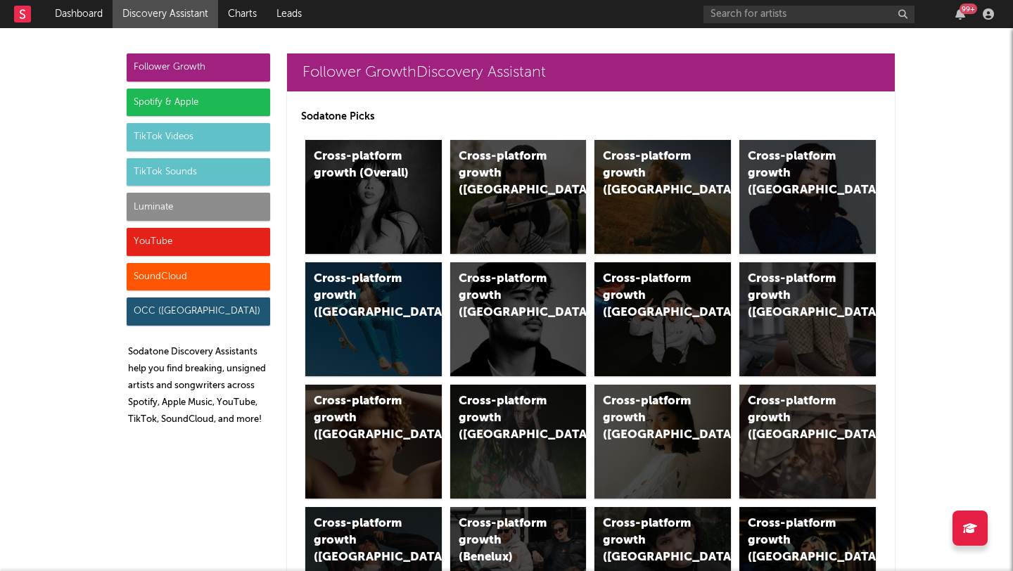
click at [227, 202] on div "Luminate" at bounding box center [199, 207] width 144 height 28
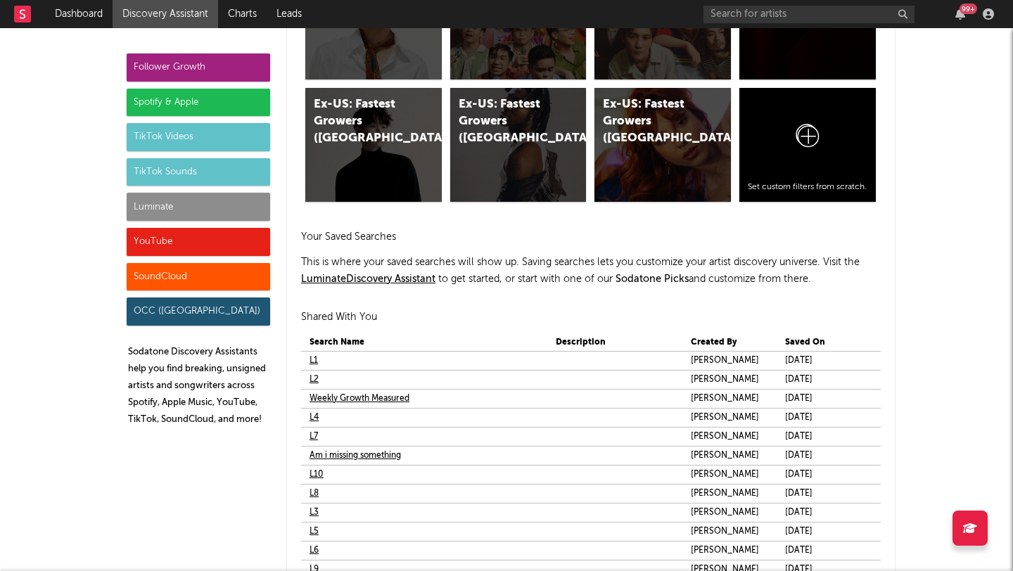
scroll to position [8219, 0]
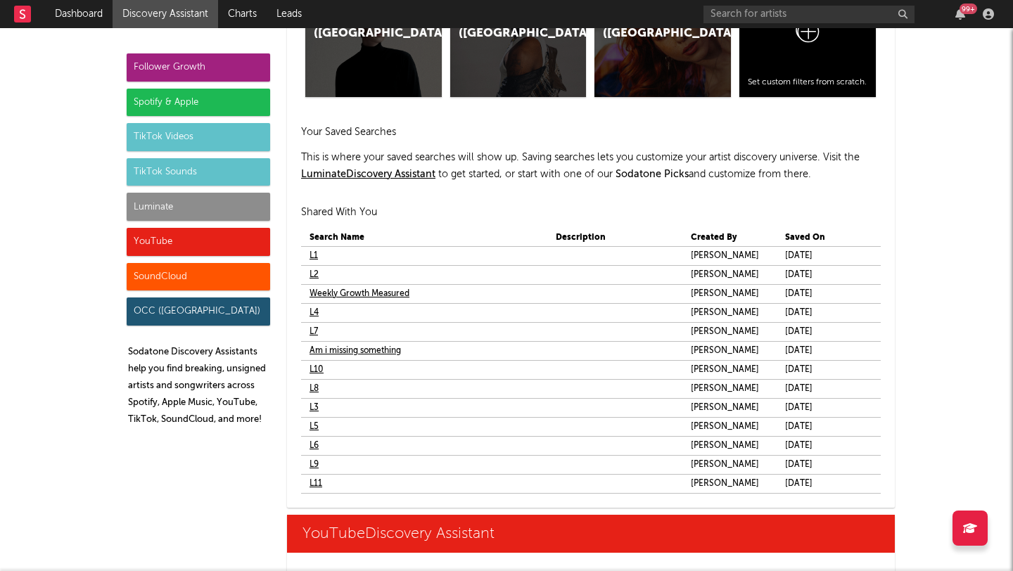
click at [317, 260] on link "L1" at bounding box center [314, 256] width 8 height 17
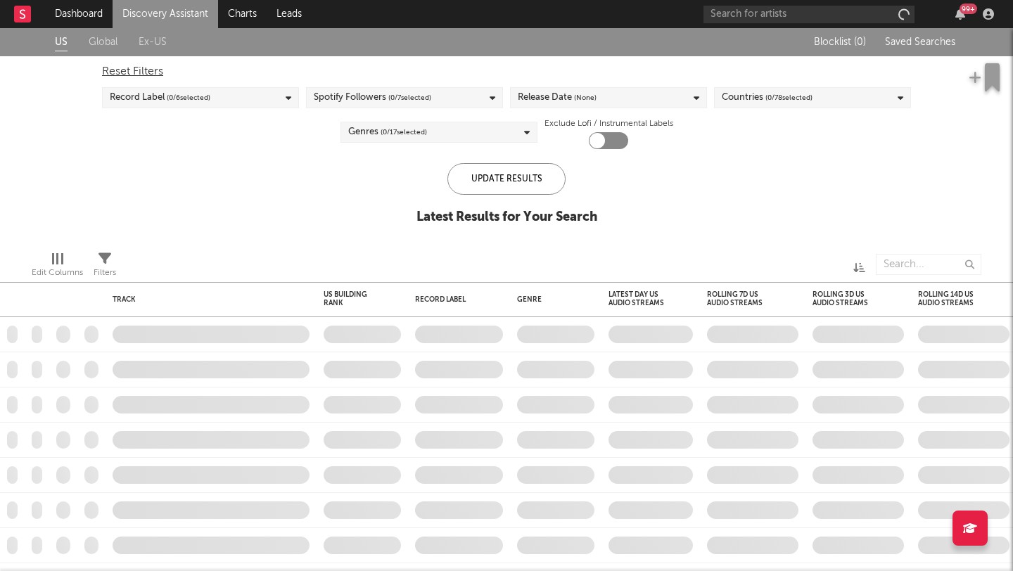
checkbox input "true"
click at [928, 45] on span "Saved Searches ( 13 )" at bounding box center [913, 42] width 89 height 10
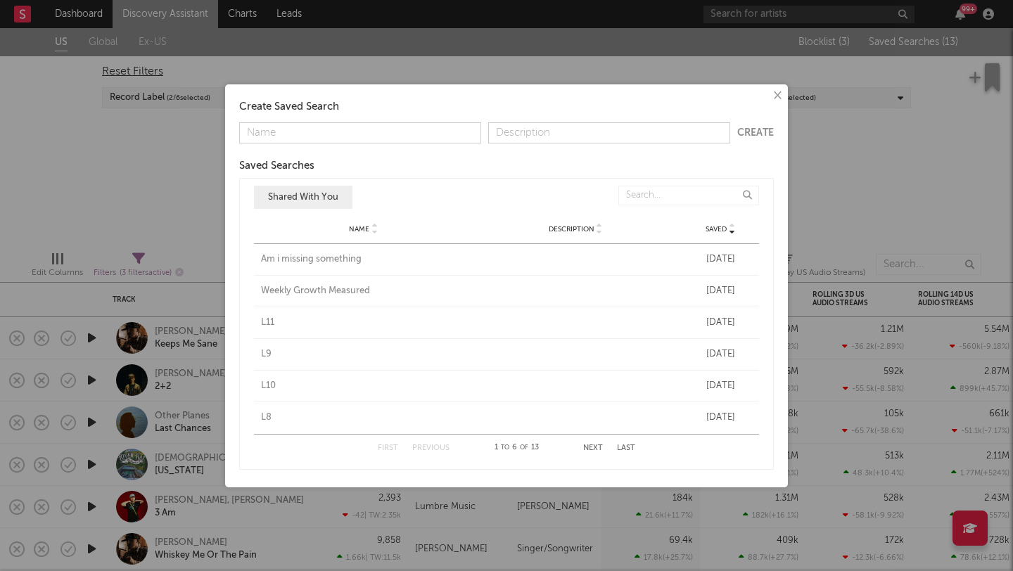
click at [919, 148] on div "× Create Saved Search Create Saved Searches Saved Name Description Saved Shared…" at bounding box center [506, 285] width 1013 height 571
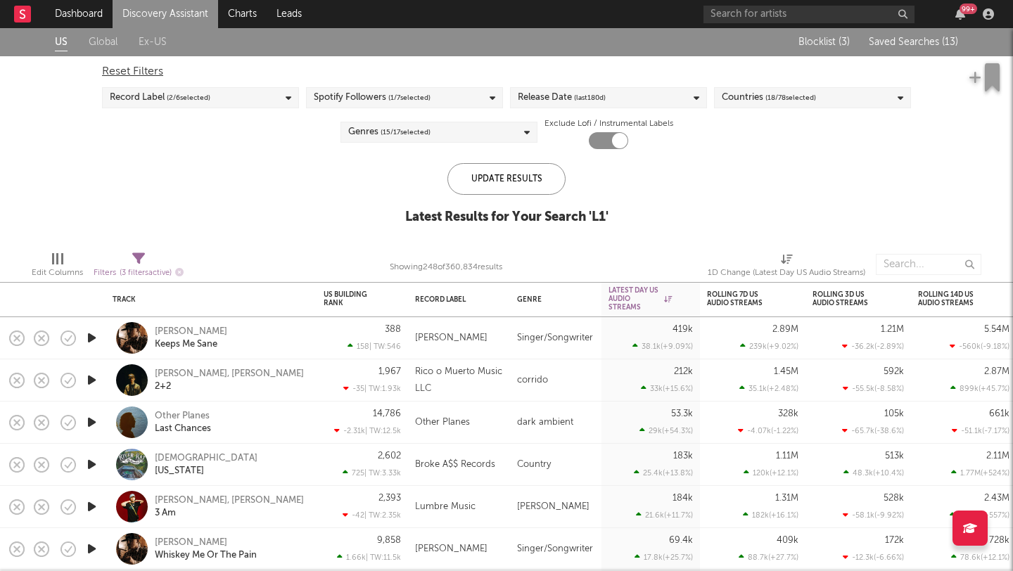
click at [926, 38] on span "Saved Searches ( 13 )" at bounding box center [913, 42] width 89 height 10
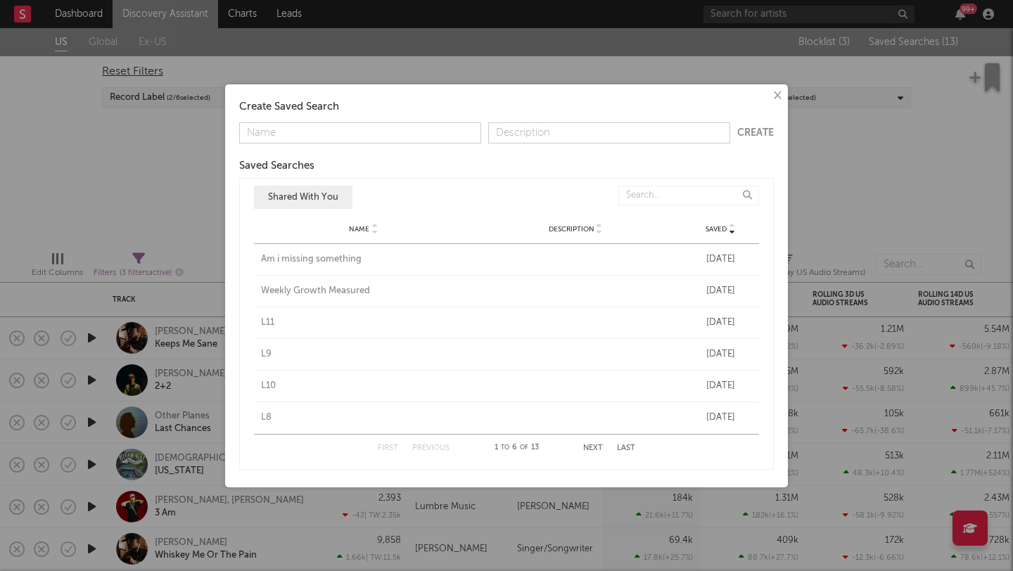
click at [329, 198] on button "Shared With You" at bounding box center [303, 197] width 99 height 23
click at [730, 195] on input "text" at bounding box center [689, 196] width 141 height 20
click at [598, 449] on button "Next" at bounding box center [593, 449] width 20 height 8
click at [771, 95] on button "×" at bounding box center [776, 95] width 15 height 15
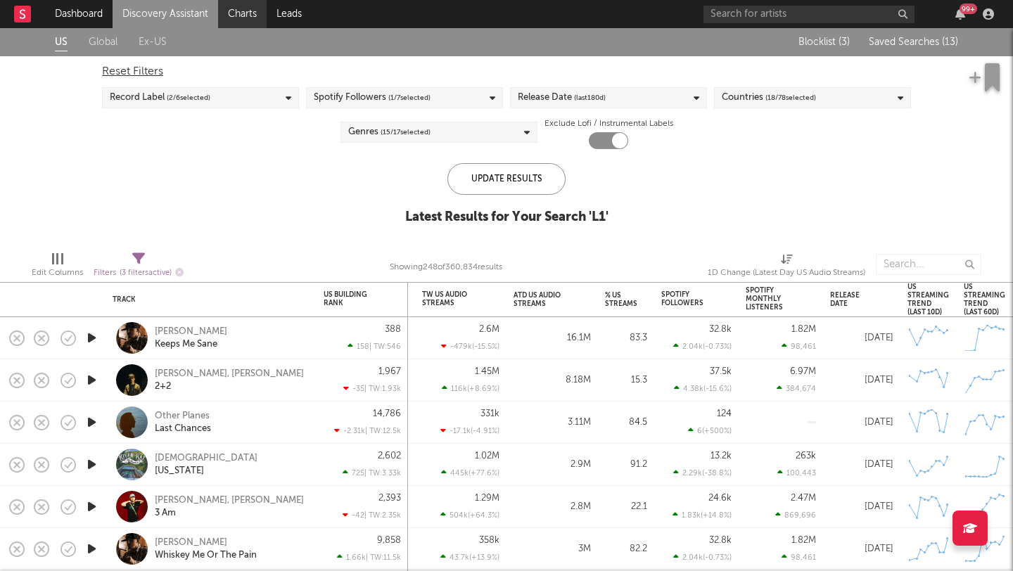
click at [253, 13] on link "Charts" at bounding box center [242, 14] width 49 height 28
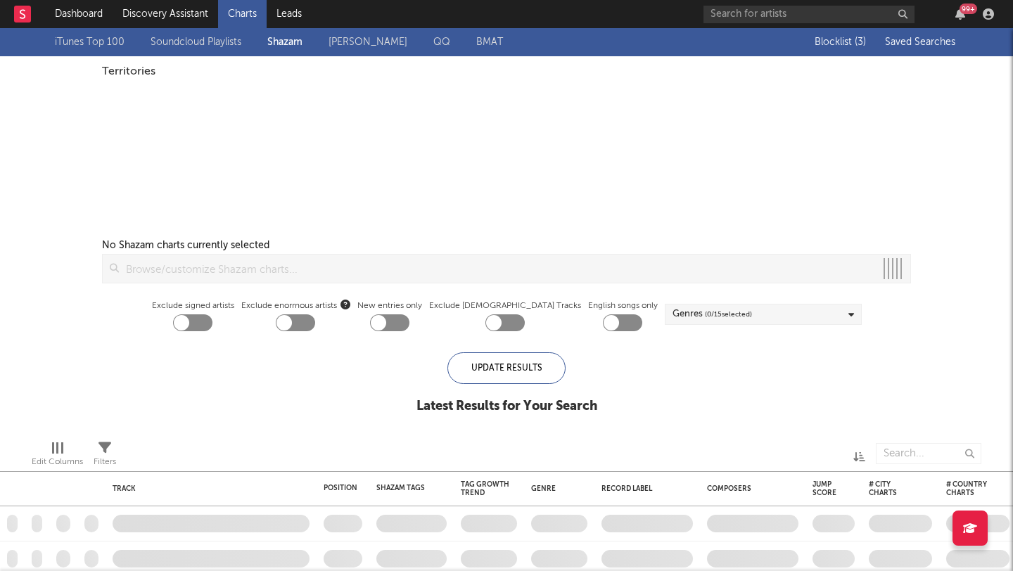
checkbox input "true"
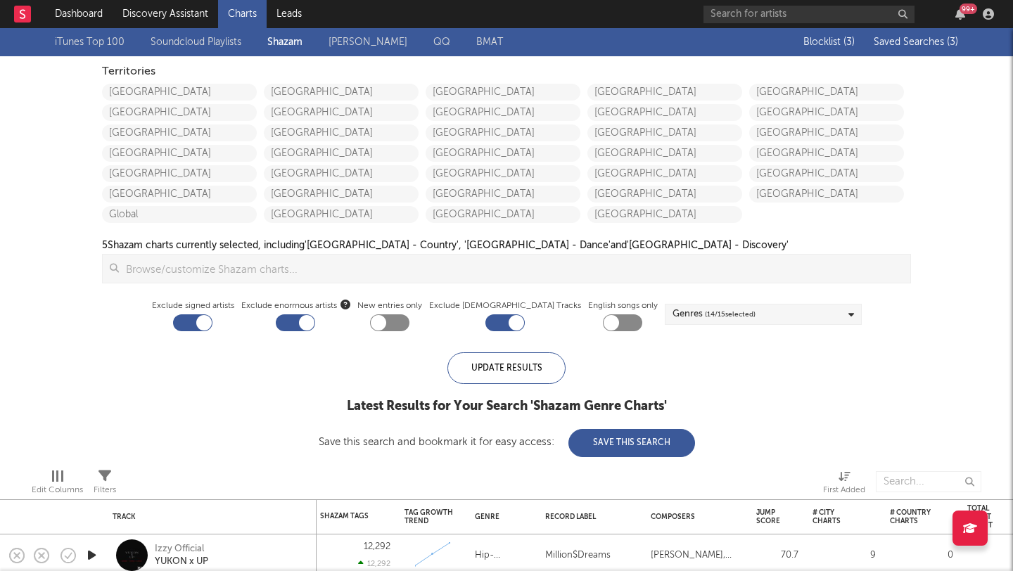
click at [887, 41] on span "Saved Searches ( 3 )" at bounding box center [916, 42] width 84 height 10
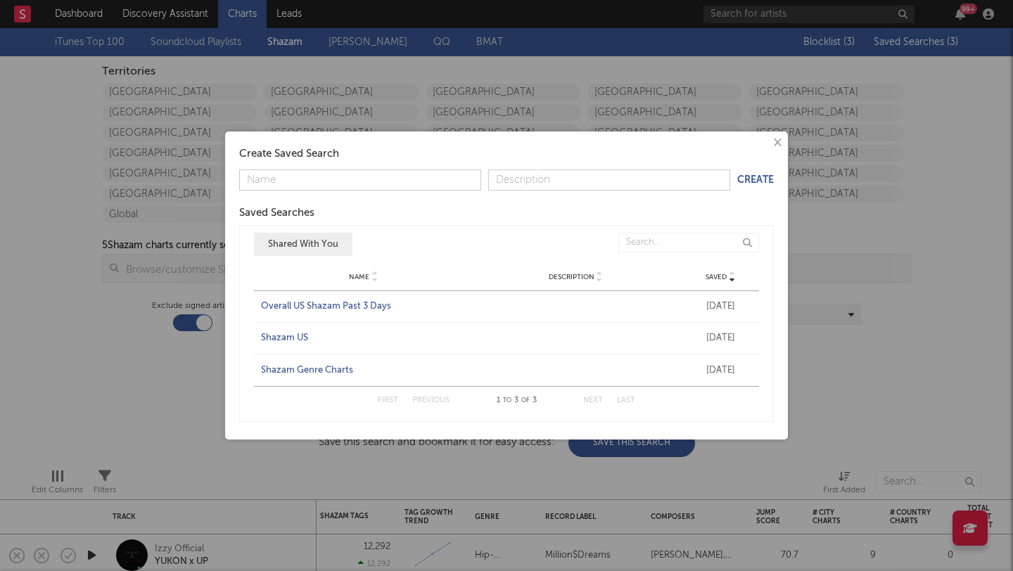
click at [280, 335] on div "Shazam US" at bounding box center [363, 338] width 205 height 14
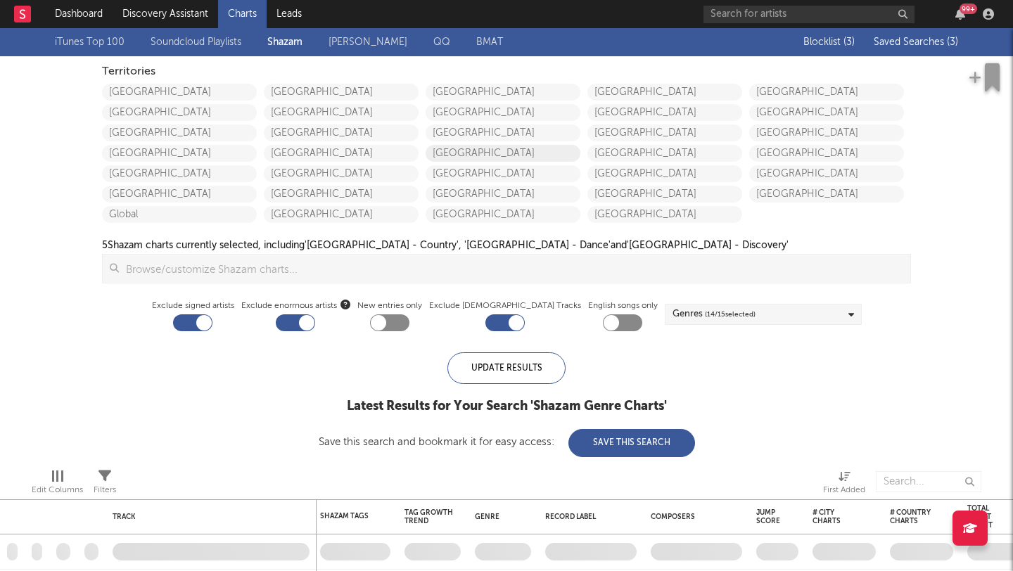
checkbox input "false"
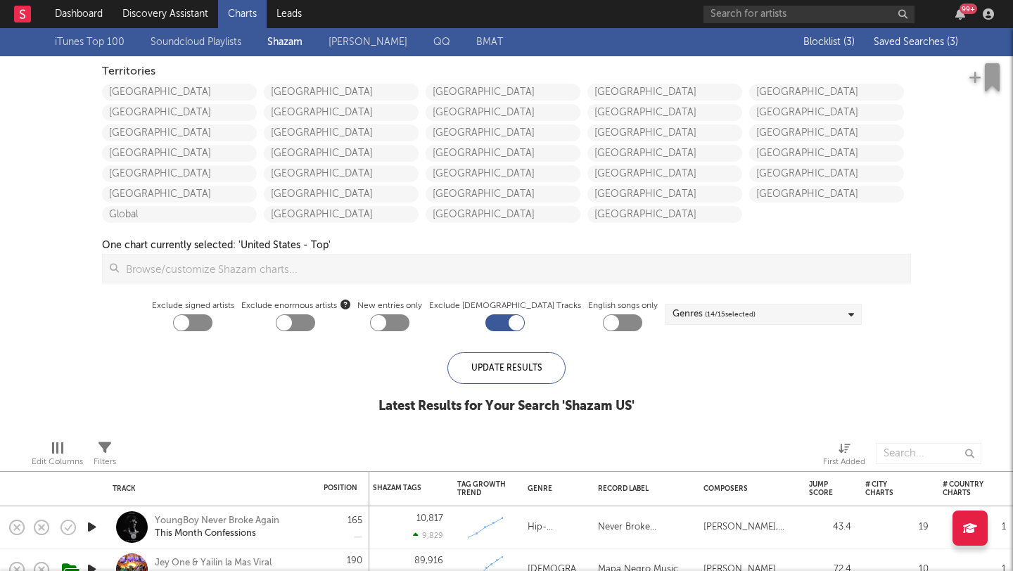
click at [315, 325] on div at bounding box center [295, 323] width 39 height 17
checkbox input "true"
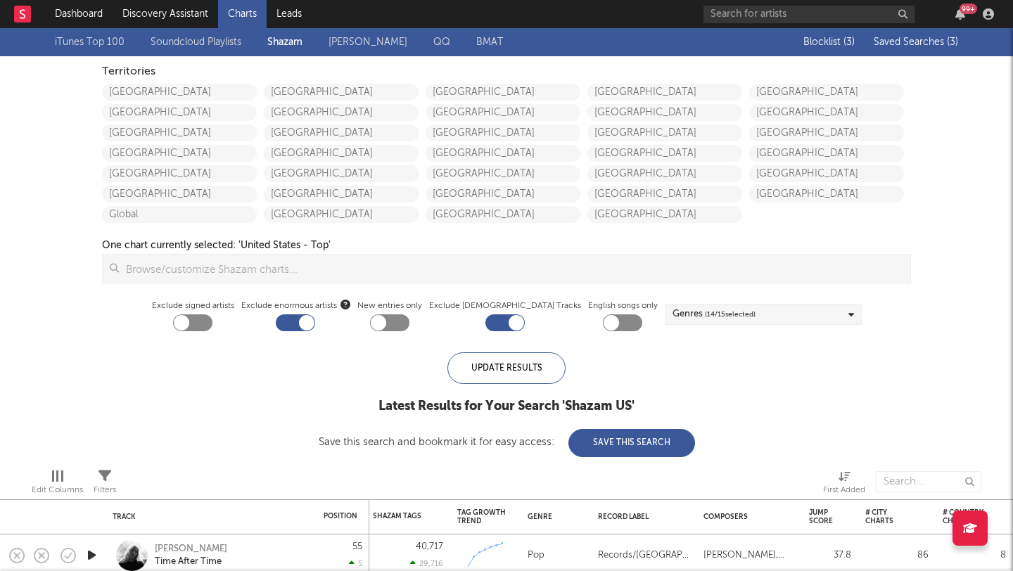
click at [213, 327] on div at bounding box center [192, 323] width 39 height 17
checkbox input "true"
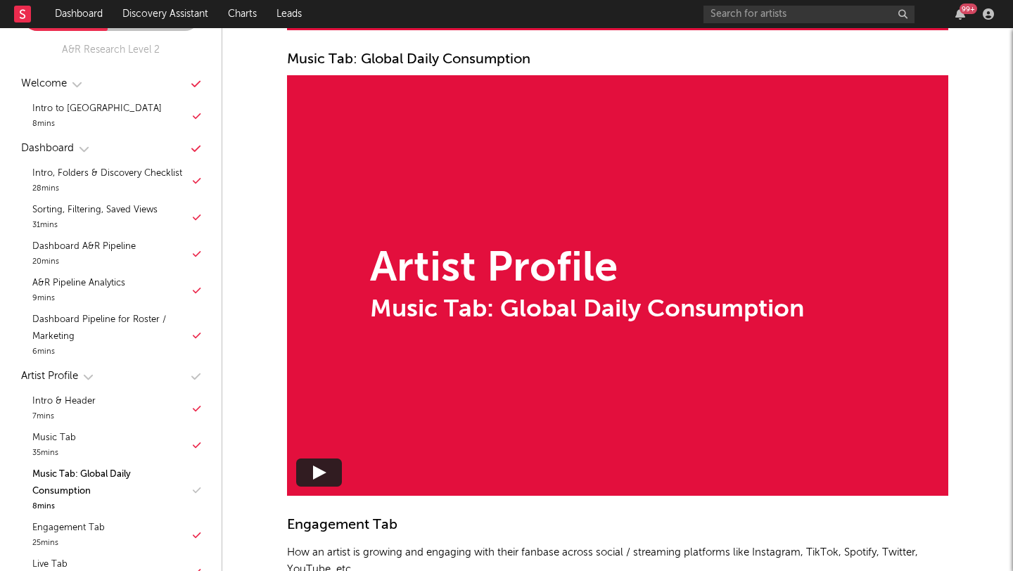
scroll to position [1, 0]
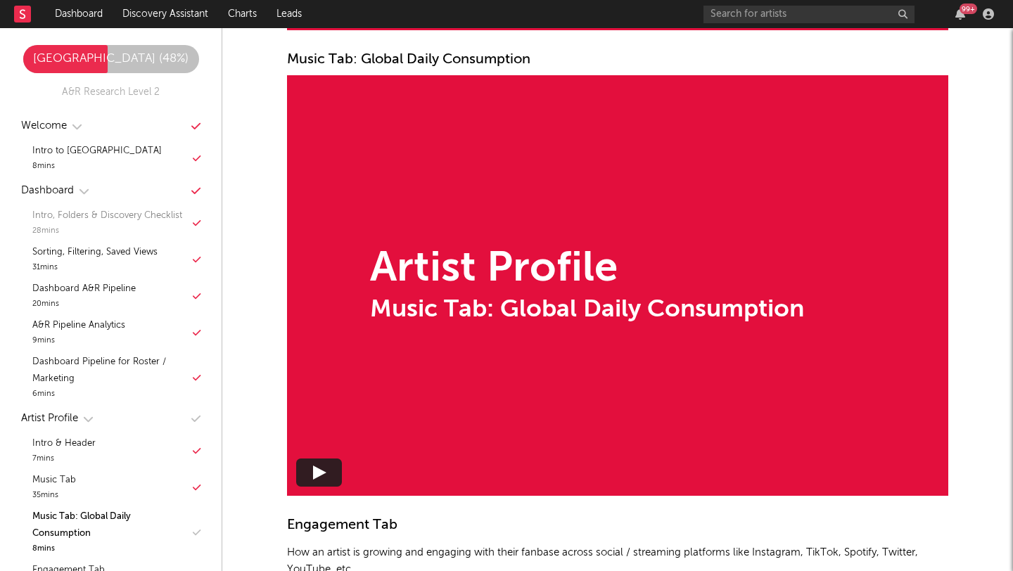
click at [145, 218] on div "Intro, Folders & Discovery Checklist" at bounding box center [107, 216] width 150 height 17
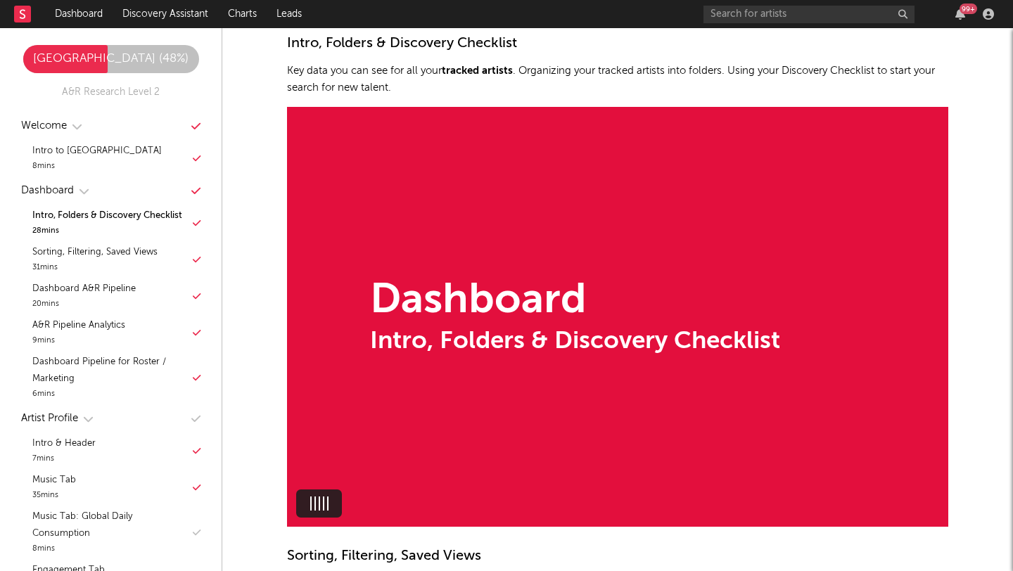
scroll to position [892, 0]
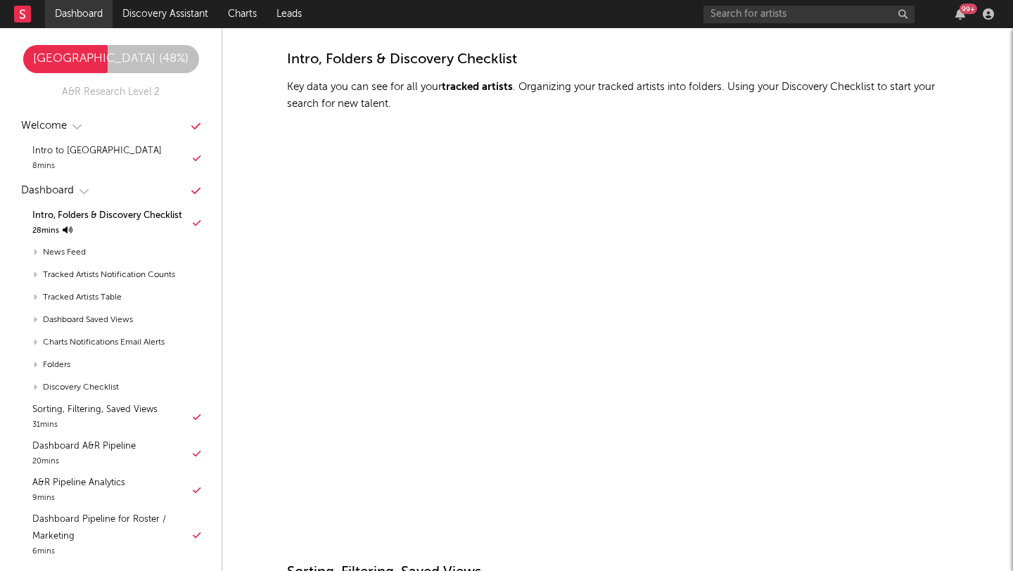
click at [84, 12] on link "Dashboard" at bounding box center [79, 14] width 68 height 28
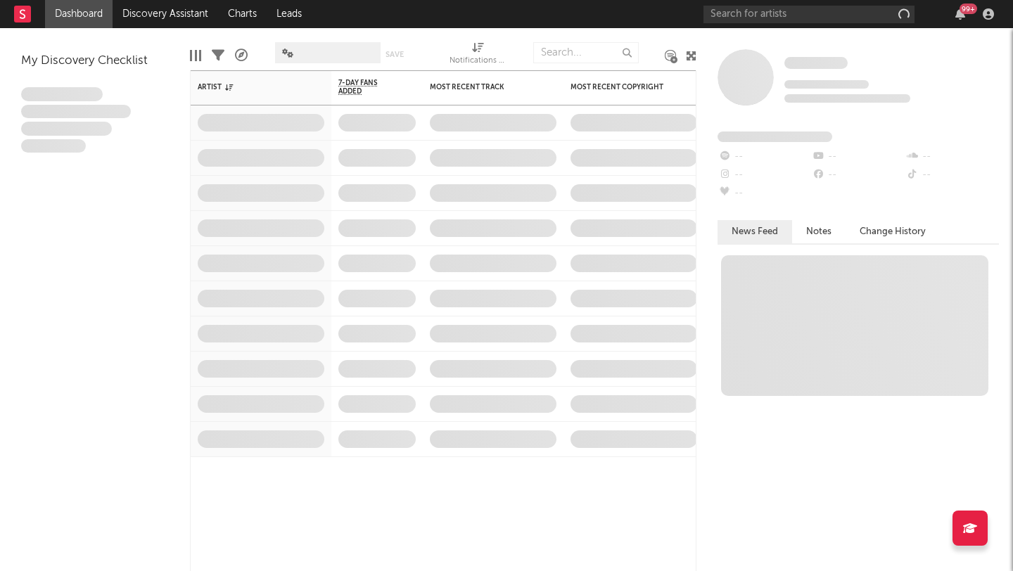
click at [178, 15] on link "Discovery Assistant" at bounding box center [166, 14] width 106 height 28
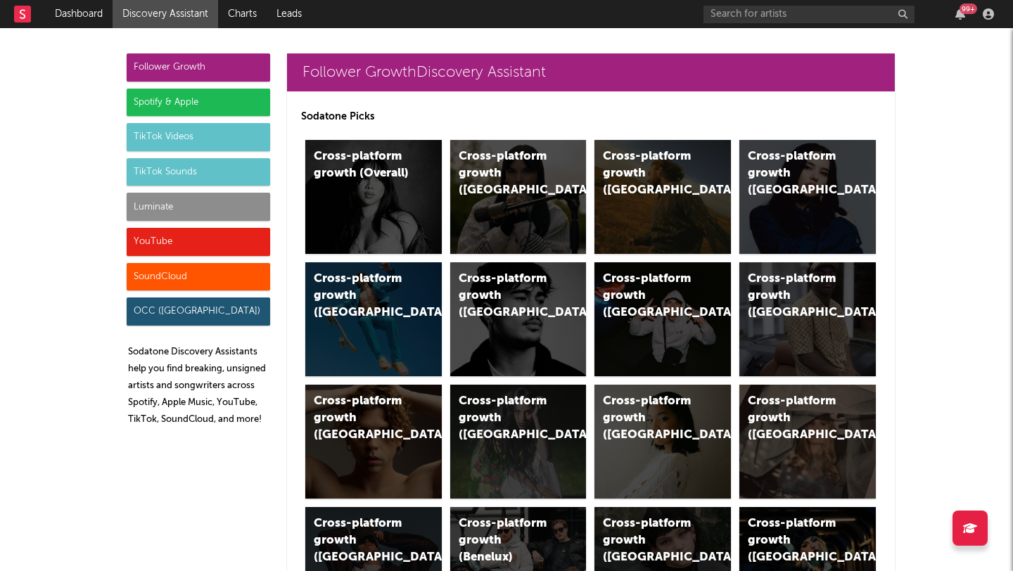
click at [211, 203] on div "Luminate" at bounding box center [199, 207] width 144 height 28
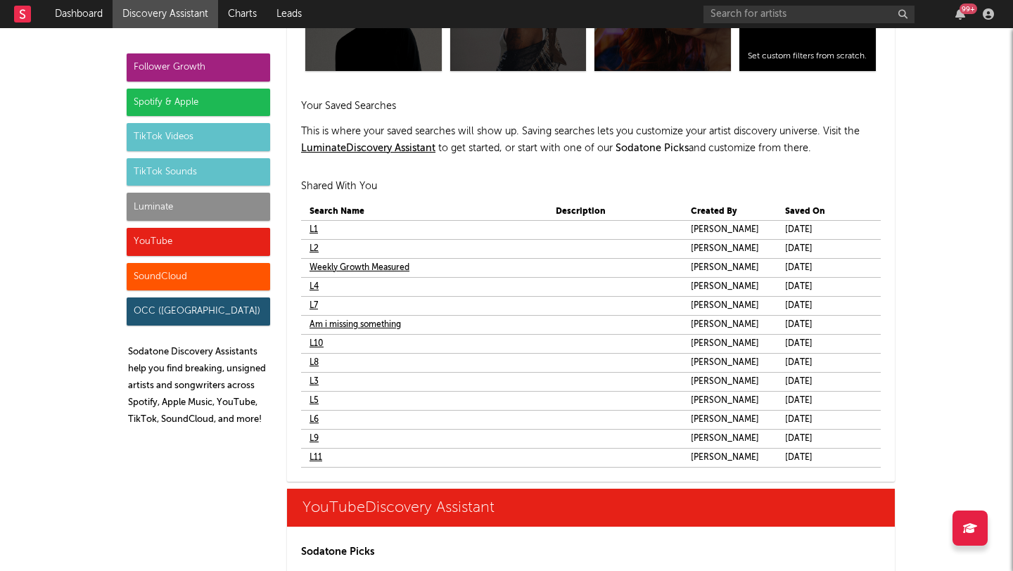
scroll to position [8250, 0]
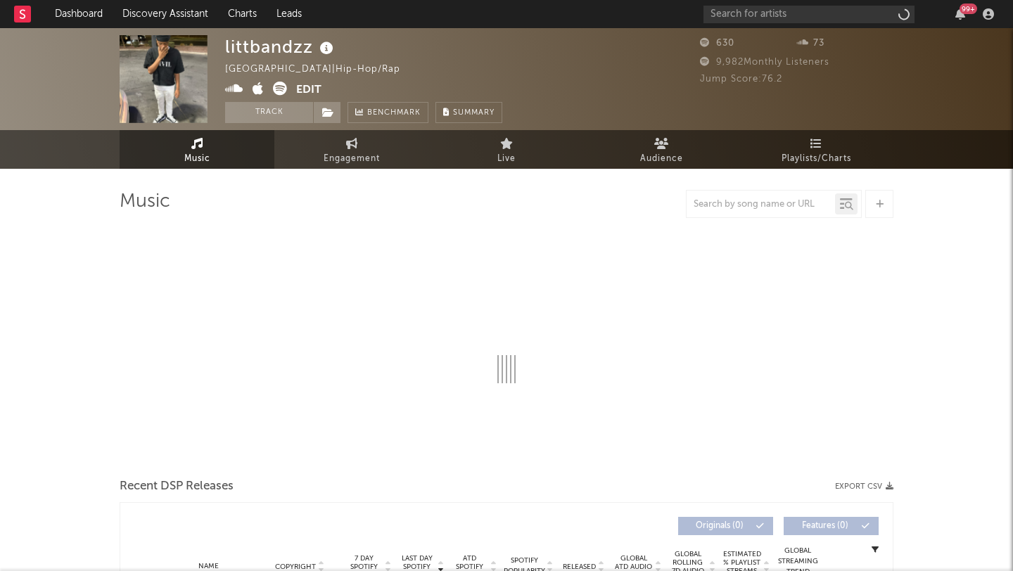
select select "1w"
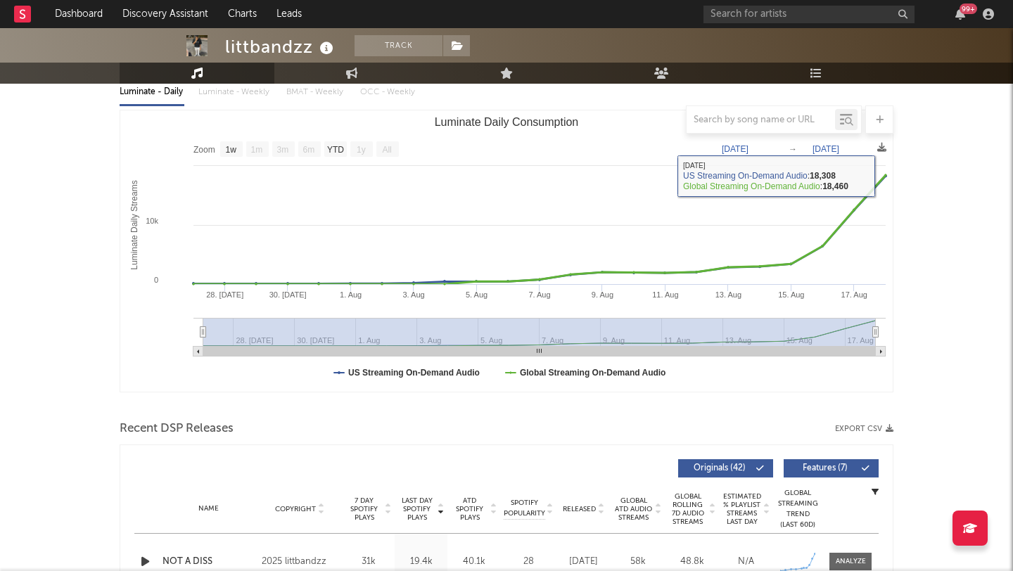
scroll to position [405, 0]
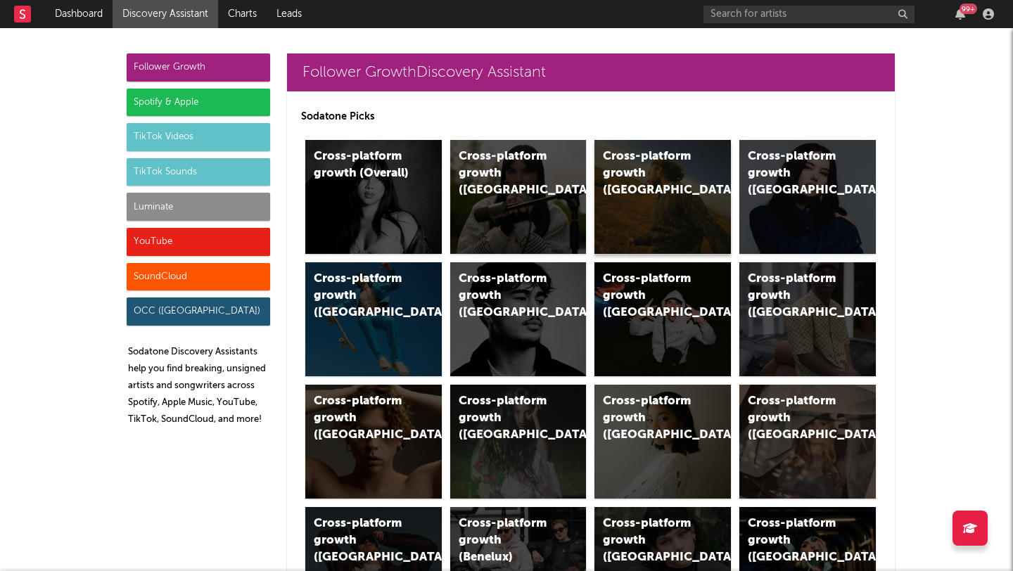
click at [650, 210] on div "Cross-platform growth (US)" at bounding box center [663, 197] width 137 height 114
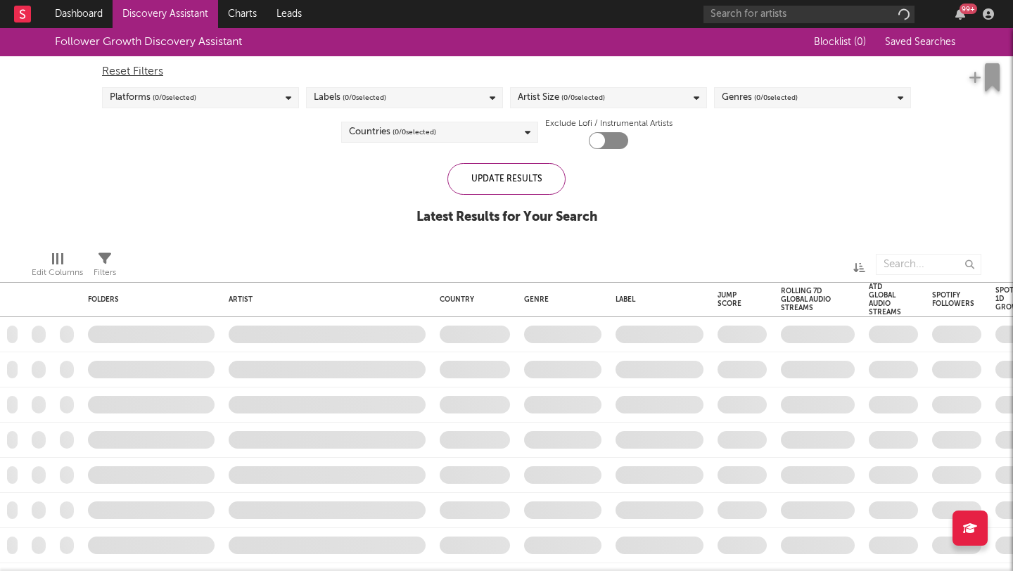
checkbox input "true"
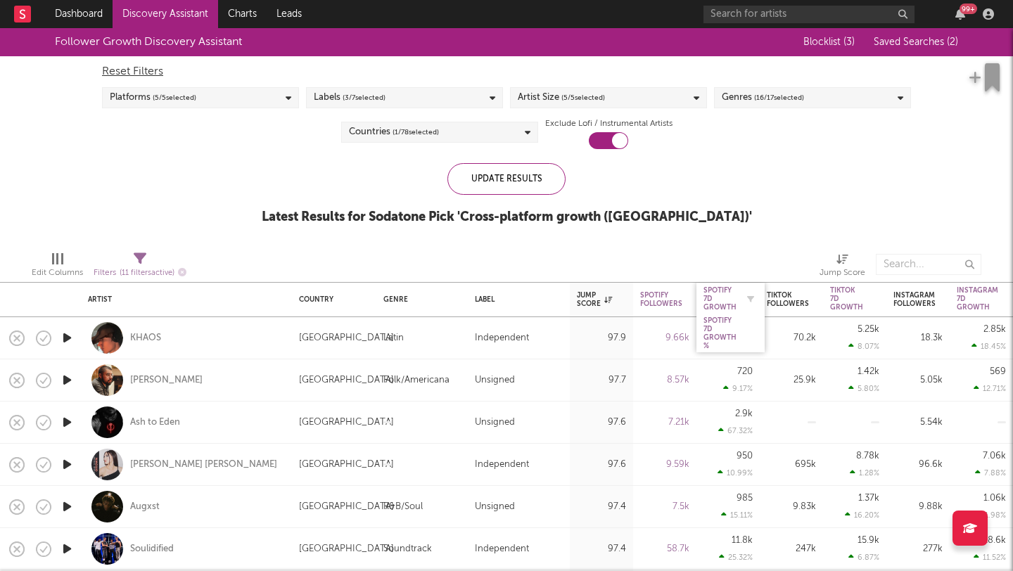
click at [717, 293] on div "Spotify 7D Growth" at bounding box center [720, 298] width 33 height 25
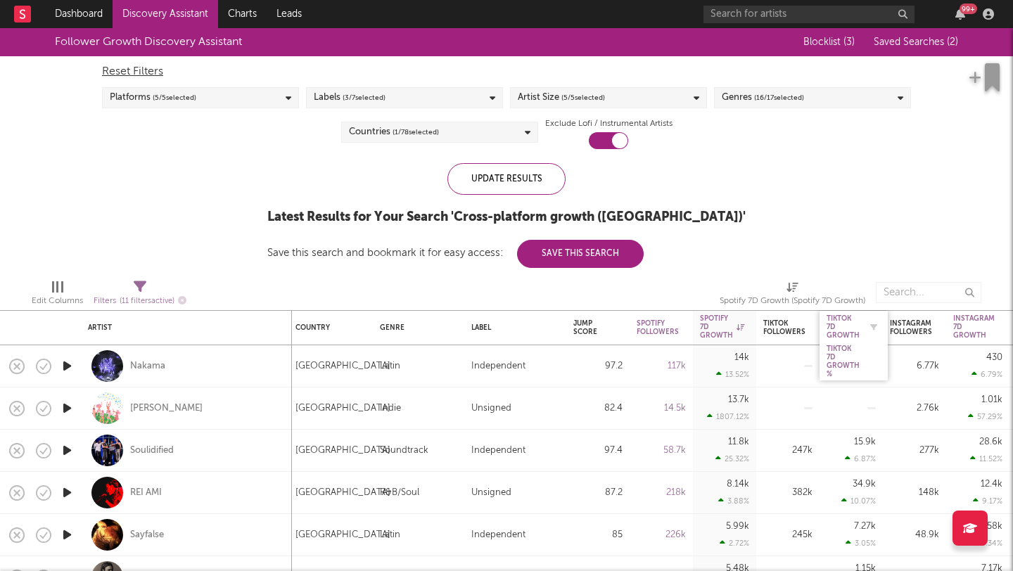
click at [833, 320] on div "Tiktok 7D Growth" at bounding box center [843, 327] width 33 height 25
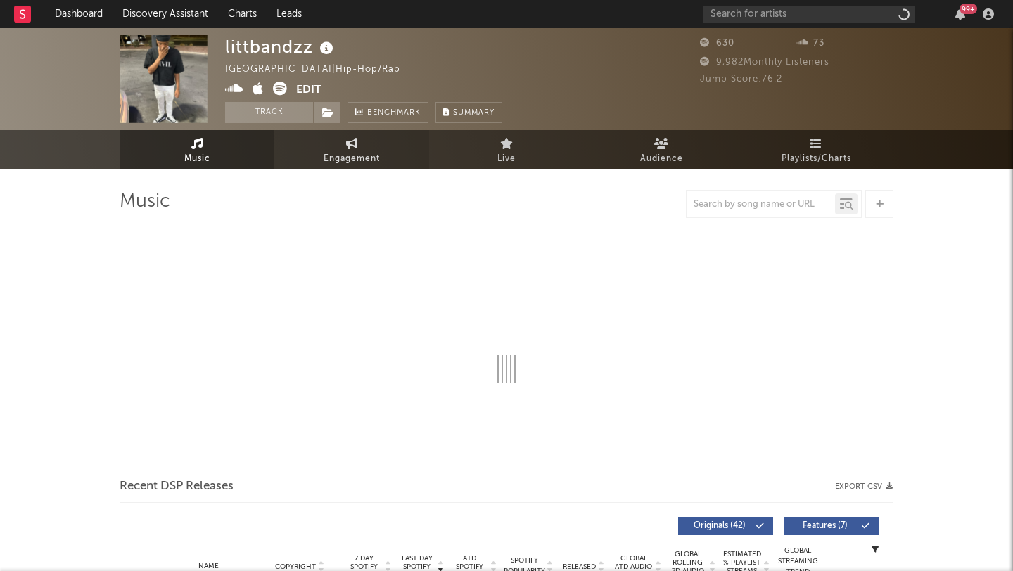
select select "1w"
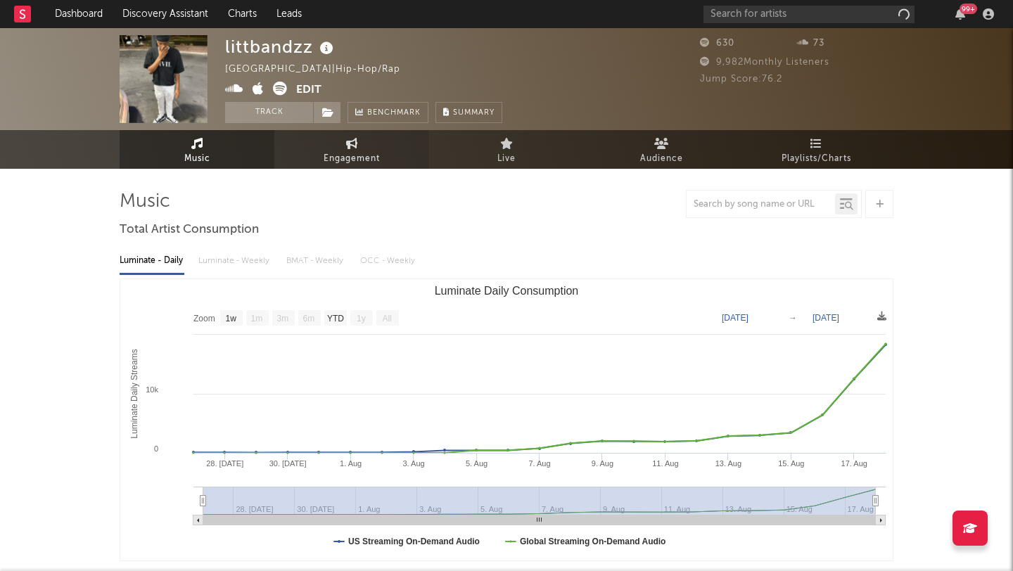
click at [361, 151] on span "Engagement" at bounding box center [352, 159] width 56 height 17
select select "1w"
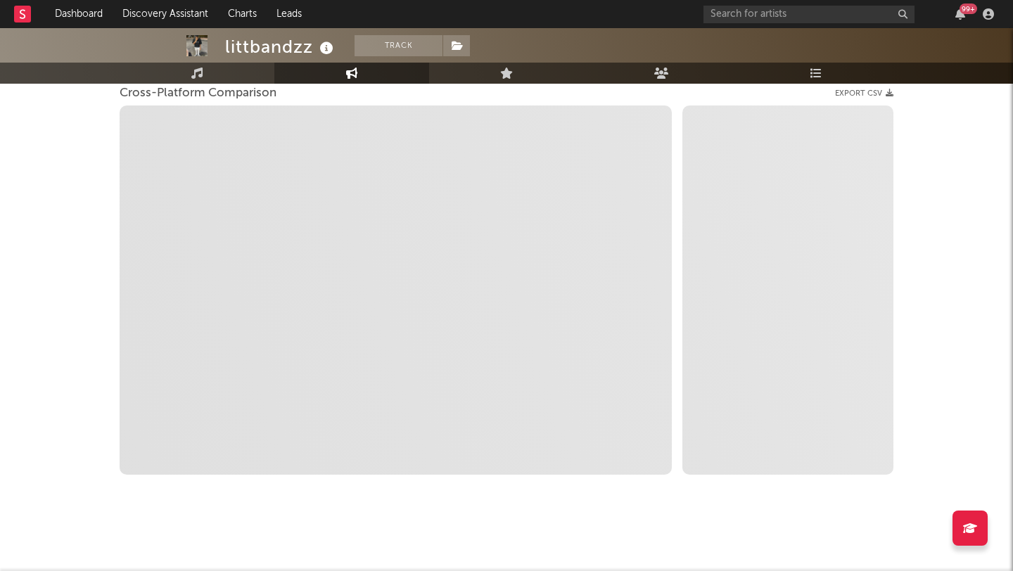
select select "1m"
